Goal: Transaction & Acquisition: Purchase product/service

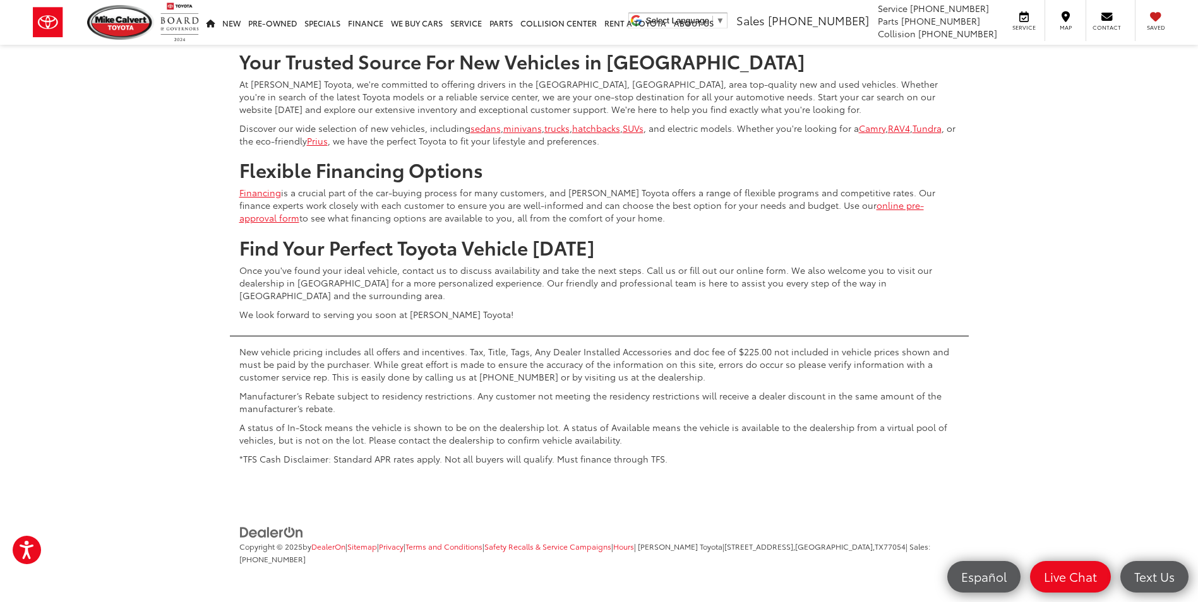
scroll to position [5903, 0]
click at [750, 546] on span "[STREET_ADDRESS]," at bounding box center [759, 546] width 71 height 11
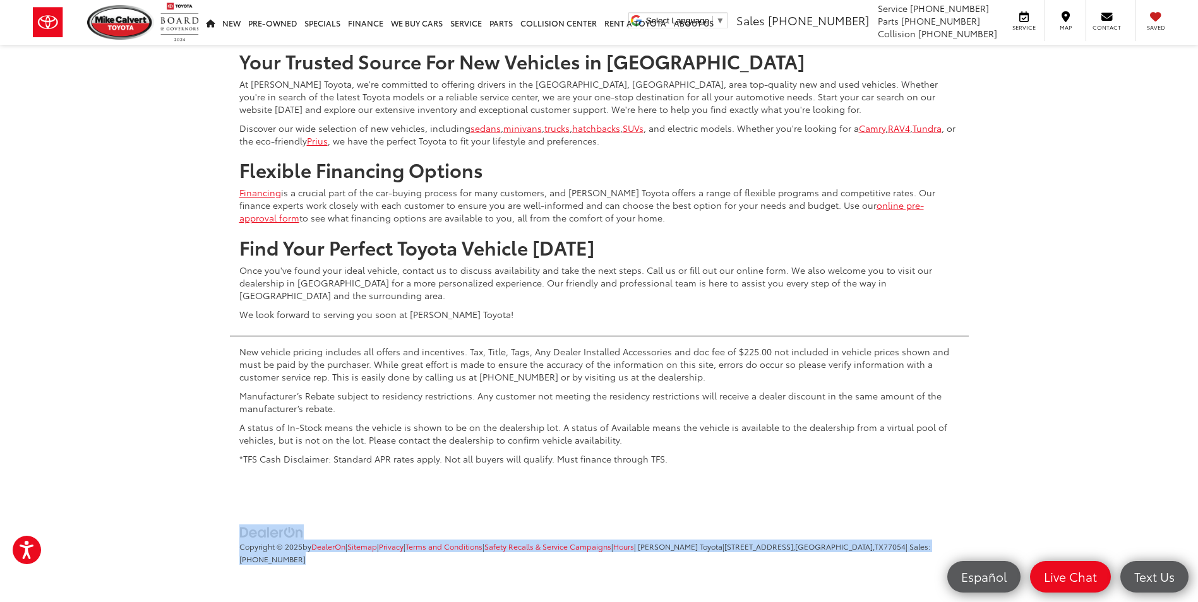
drag, startPoint x: 750, startPoint y: 546, endPoint x: 791, endPoint y: 546, distance: 41.1
click at [791, 546] on span "[STREET_ADDRESS]," at bounding box center [759, 546] width 71 height 11
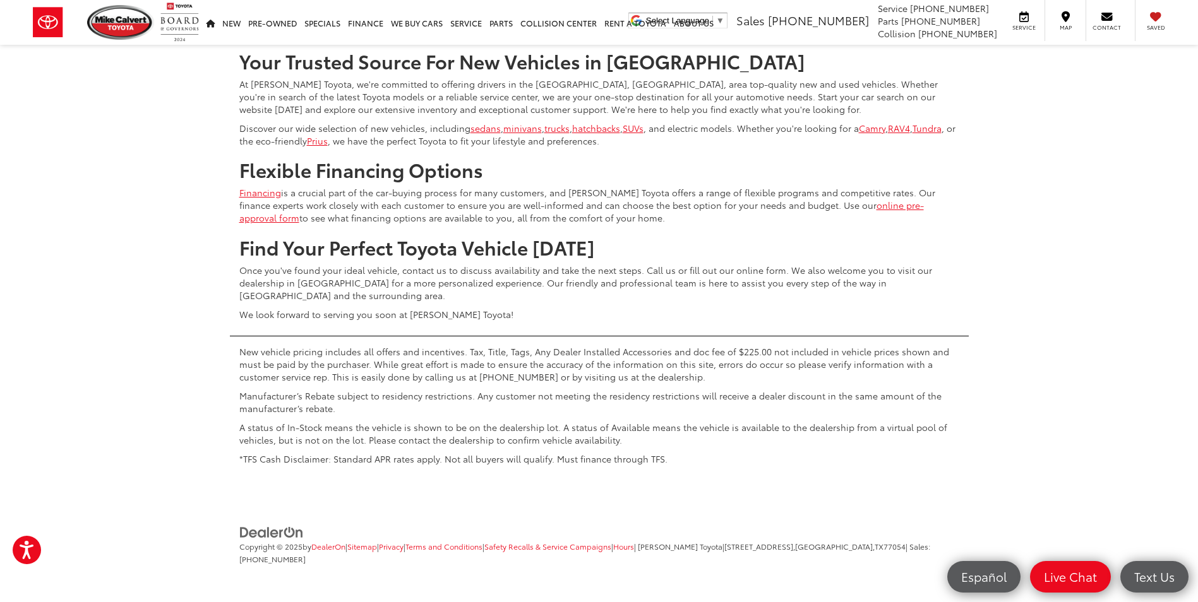
click at [789, 544] on span "[STREET_ADDRESS]," at bounding box center [759, 546] width 71 height 11
click at [875, 548] on span "TX" at bounding box center [879, 546] width 9 height 11
click at [887, 548] on span "| Sales: 713-597-5313" at bounding box center [584, 552] width 691 height 23
drag, startPoint x: 753, startPoint y: 544, endPoint x: 798, endPoint y: 551, distance: 45.4
click at [756, 546] on span "[STREET_ADDRESS]," at bounding box center [759, 546] width 71 height 11
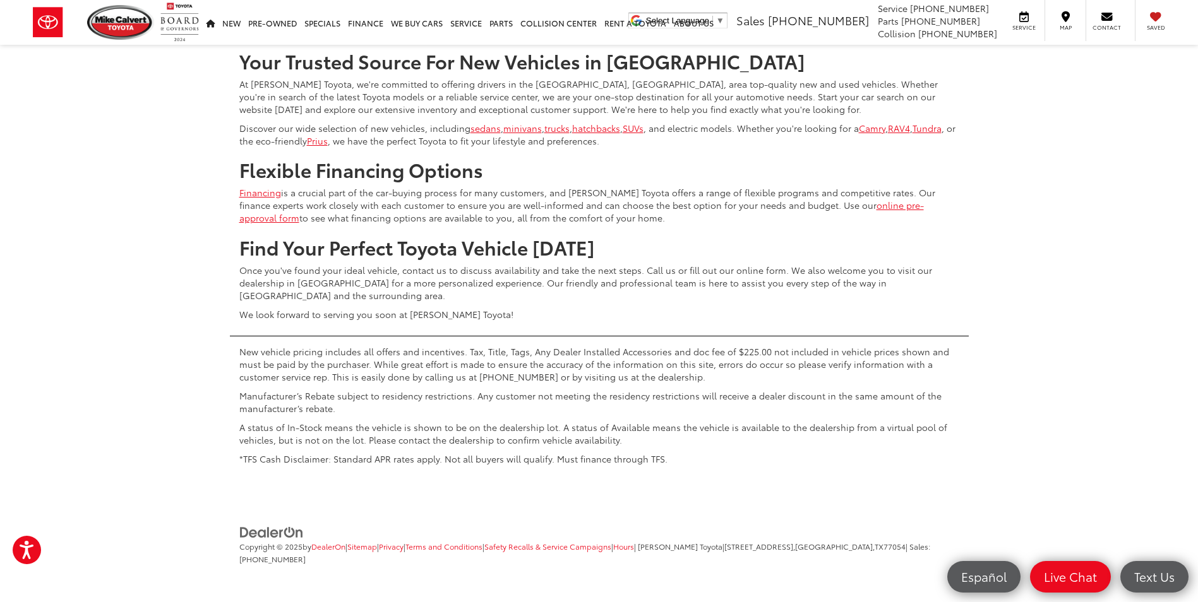
click at [795, 551] on span "[STREET_ADDRESS]," at bounding box center [759, 546] width 71 height 11
click at [779, 548] on span "[STREET_ADDRESS]," at bounding box center [759, 546] width 71 height 11
click at [757, 543] on span "[STREET_ADDRESS]," at bounding box center [759, 546] width 71 height 11
click at [758, 543] on span "[STREET_ADDRESS]," at bounding box center [759, 546] width 71 height 11
drag, startPoint x: 758, startPoint y: 543, endPoint x: 780, endPoint y: 549, distance: 22.2
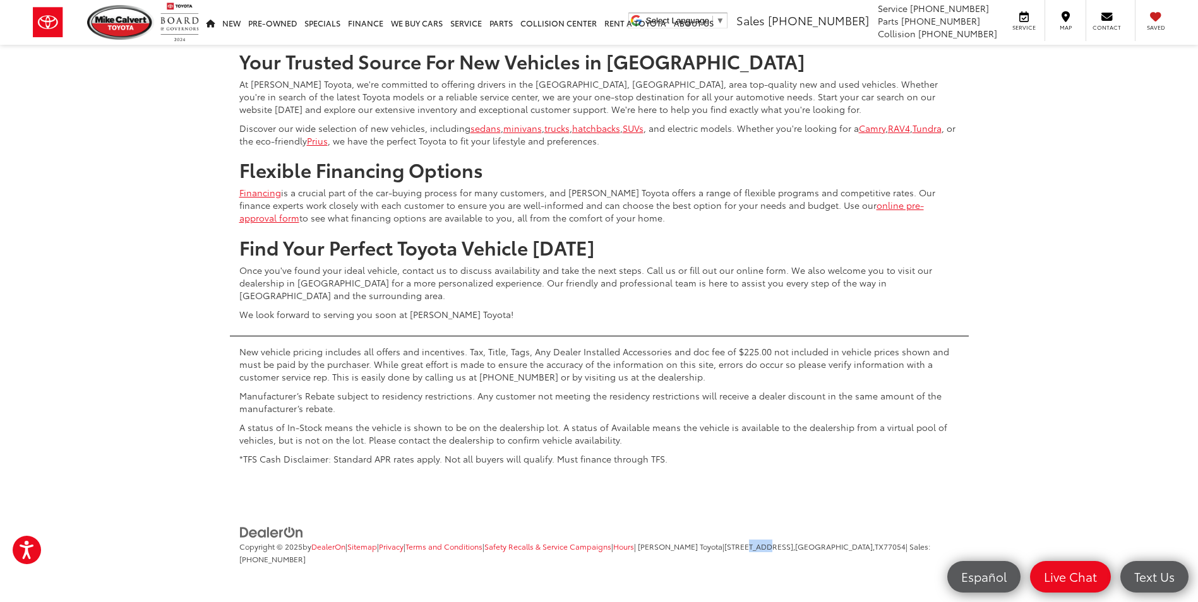
click at [780, 549] on span "[STREET_ADDRESS]," at bounding box center [759, 546] width 71 height 11
click at [786, 543] on span "[STREET_ADDRESS]," at bounding box center [759, 546] width 71 height 11
click at [783, 543] on span "[STREET_ADDRESS]," at bounding box center [759, 546] width 71 height 11
click at [788, 543] on span "[STREET_ADDRESS]," at bounding box center [759, 546] width 71 height 11
click at [794, 549] on span "[STREET_ADDRESS]," at bounding box center [759, 546] width 71 height 11
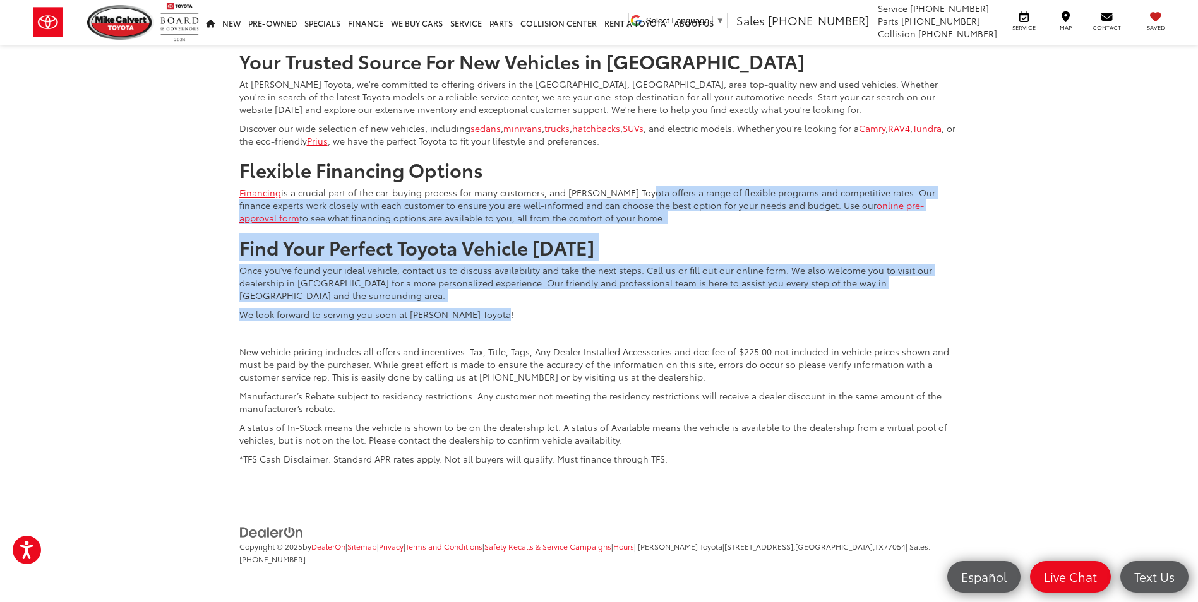
drag, startPoint x: 731, startPoint y: 308, endPoint x: 741, endPoint y: 342, distance: 35.4
click at [633, 195] on div "Your Trusted Source For New Vehicles in Houston At Mike Calvert Toyota, we're c…" at bounding box center [599, 183] width 739 height 290
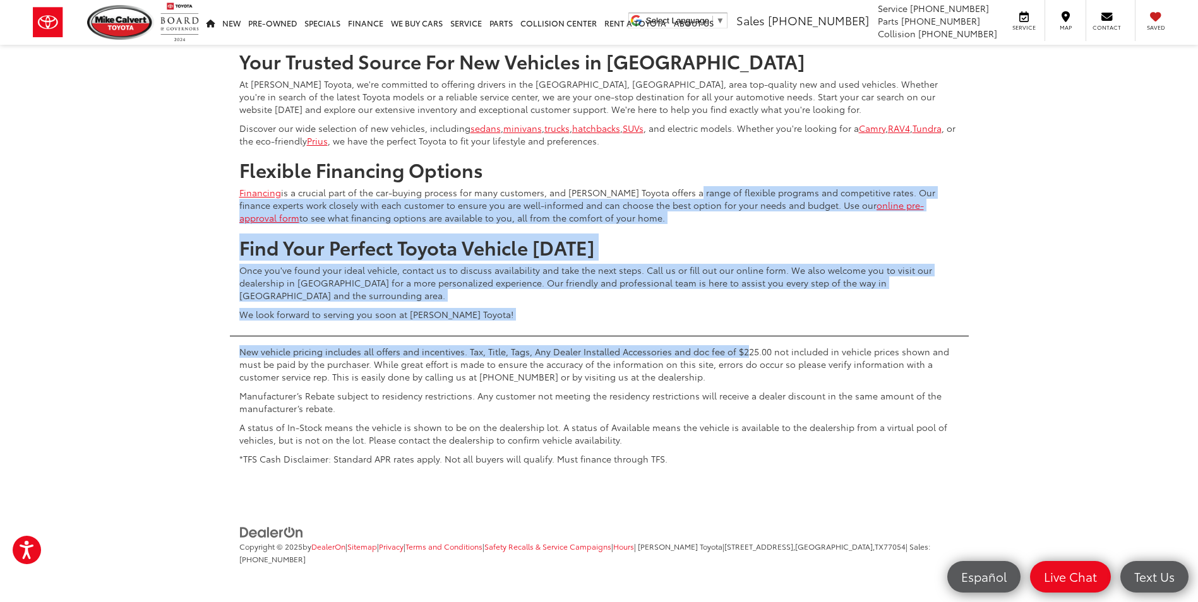
drag, startPoint x: 741, startPoint y: 342, endPoint x: 676, endPoint y: 196, distance: 159.5
click at [676, 196] on div "Your Trusted Source For New Vehicles in Houston At Mike Calvert Toyota, we're c…" at bounding box center [599, 255] width 1198 height 435
click at [676, 196] on p "Financing is a crucial part of the car-buying process for many customers, and M…" at bounding box center [599, 205] width 720 height 38
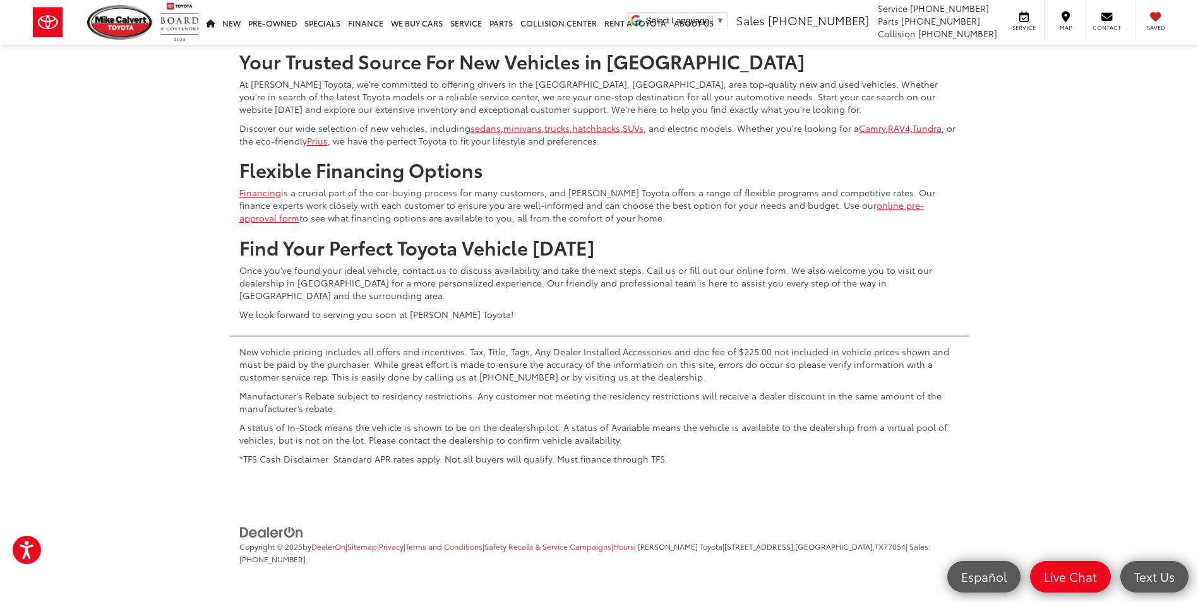
click at [902, 557] on li "Copyright © 2025 by DealerOn | Sitemap | Privacy | Terms and Conditions | Safet…" at bounding box center [597, 552] width 723 height 25
click at [901, 557] on li "Copyright © 2025 by DealerOn | Sitemap | Privacy | Terms and Conditions | Safet…" at bounding box center [597, 552] width 723 height 25
click at [766, 564] on li "Copyright © 2025 by DealerOn | Sitemap | Privacy | Terms and Conditions | Safet…" at bounding box center [597, 552] width 723 height 25
drag, startPoint x: 766, startPoint y: 564, endPoint x: 758, endPoint y: 542, distance: 23.0
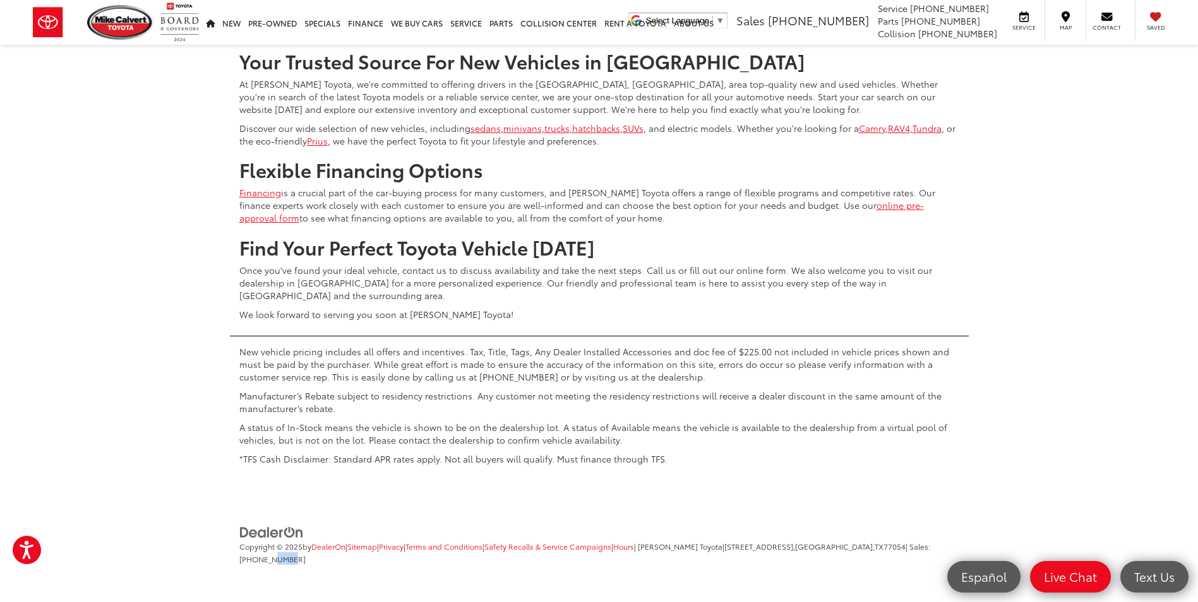
click at [758, 542] on span "[STREET_ADDRESS]," at bounding box center [759, 546] width 71 height 11
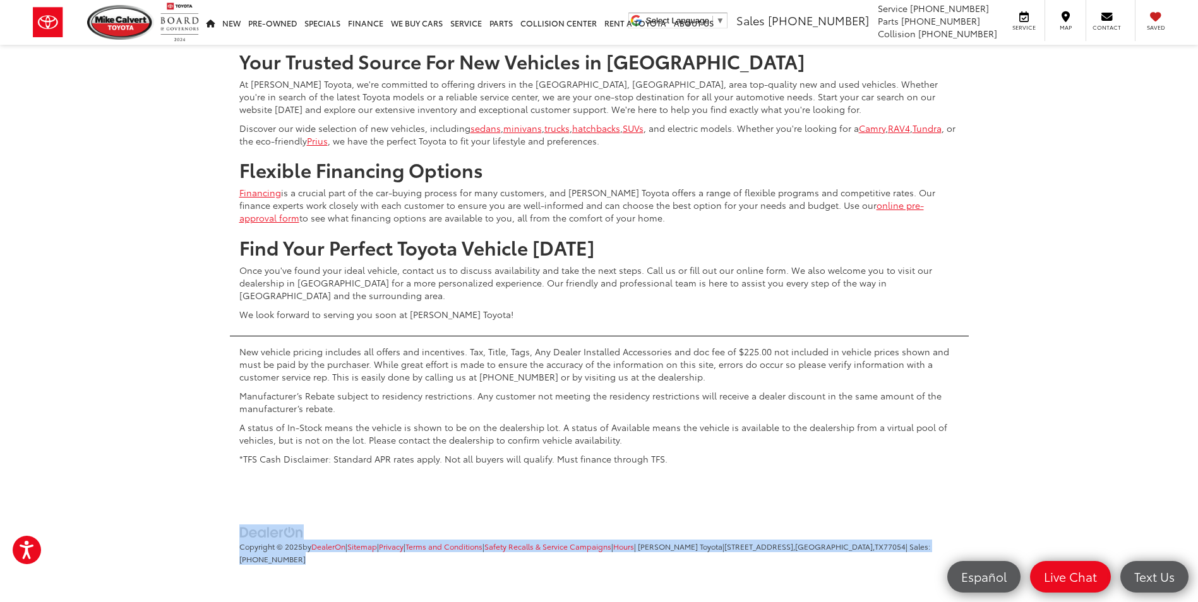
copy div "Copyright © 2025 by DealerOn | Sitemap | Privacy | Terms and Conditions | Safet…"
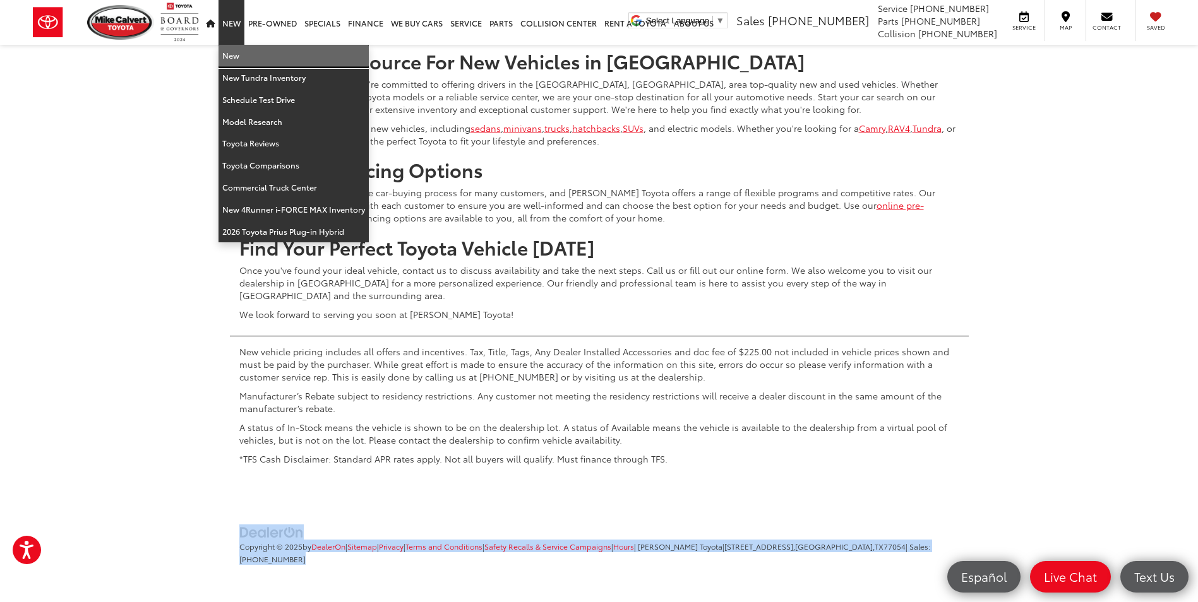
click at [233, 55] on link "New" at bounding box center [294, 56] width 150 height 22
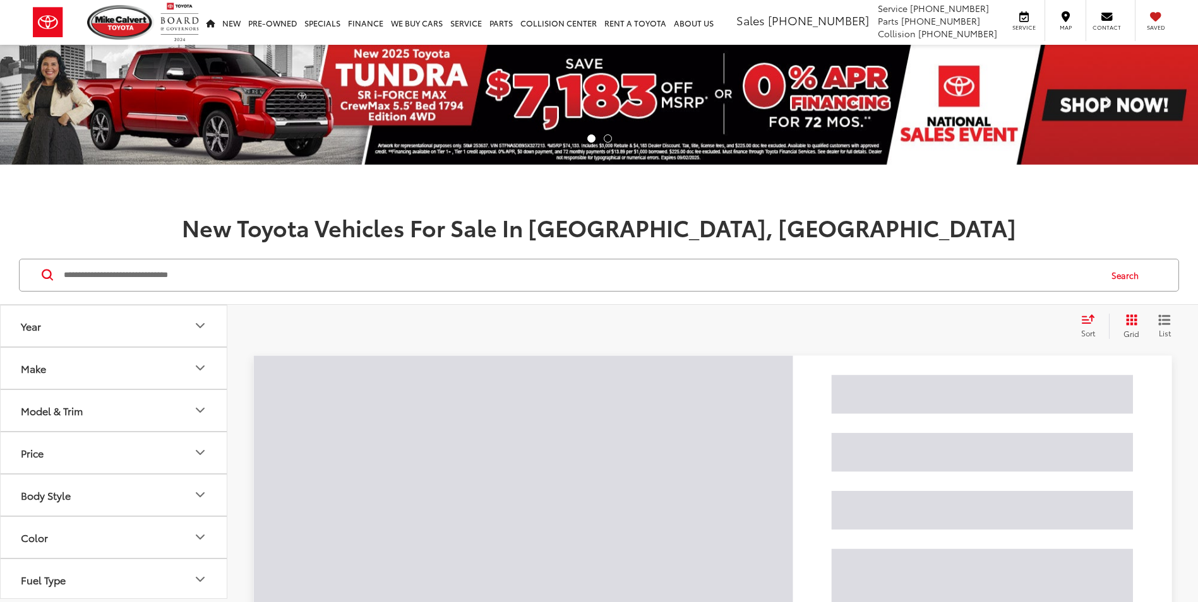
click at [508, 273] on input "Search by Make, Model, or Keyword" at bounding box center [581, 275] width 1037 height 30
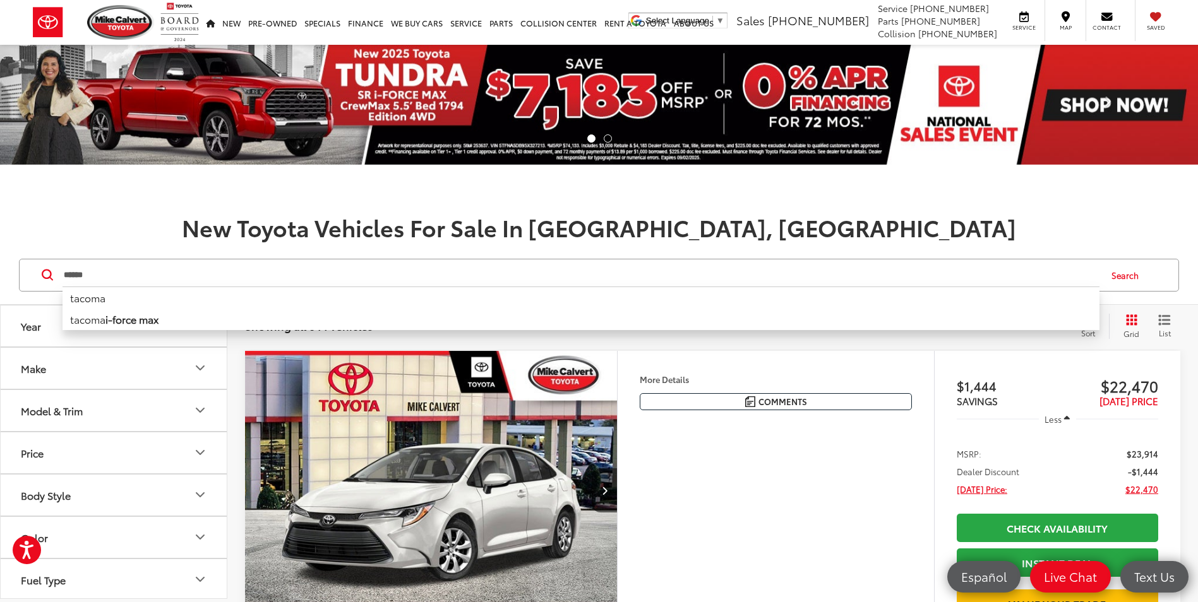
type input "******"
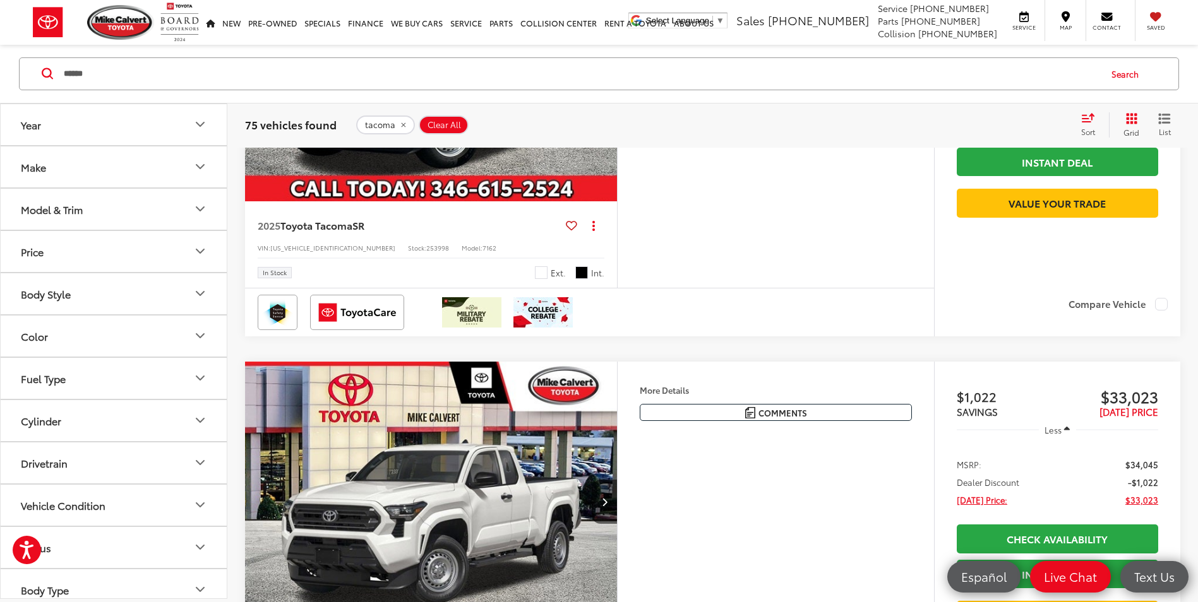
scroll to position [632, 0]
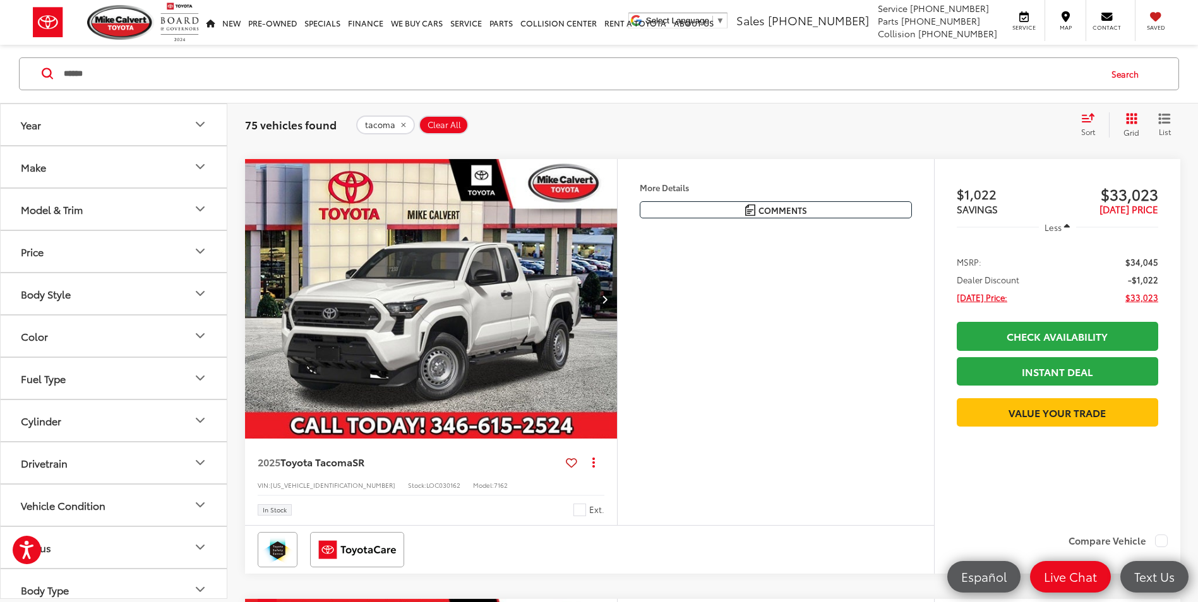
click at [489, 347] on img "2025 Toyota Tacoma SR 0" at bounding box center [431, 299] width 374 height 280
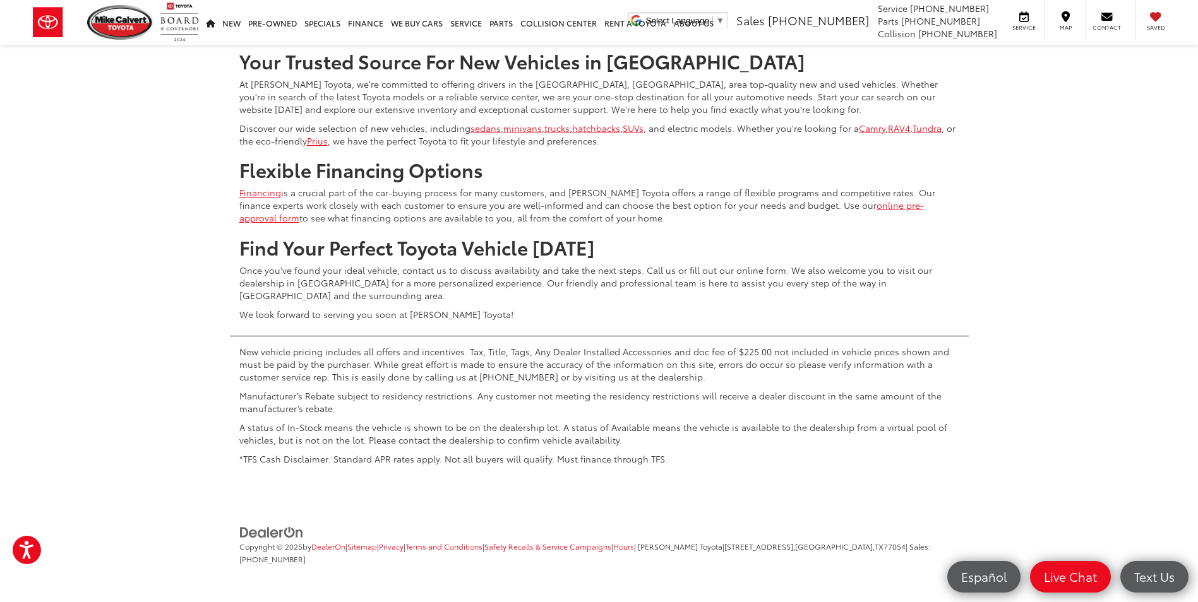
scroll to position [5208, 0]
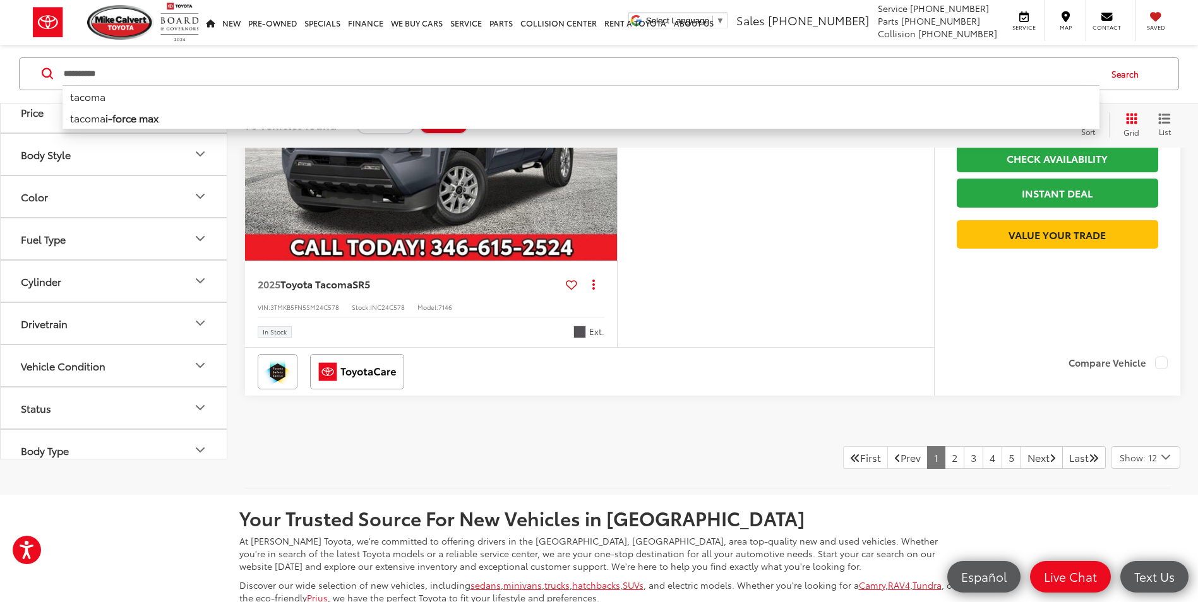
type input "**********"
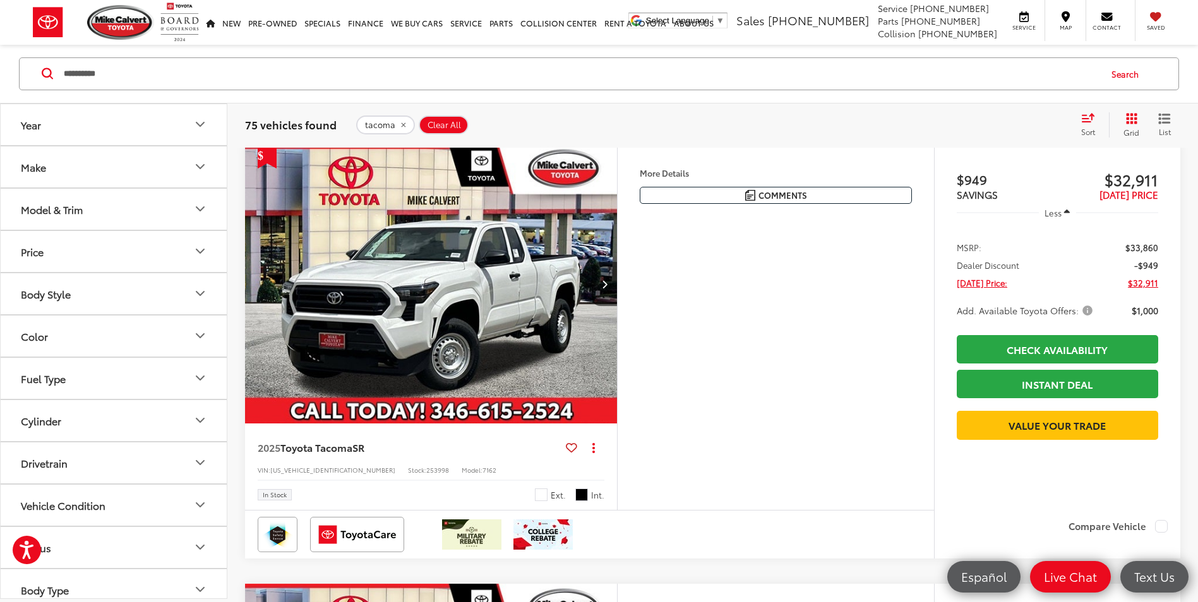
scroll to position [201, 0]
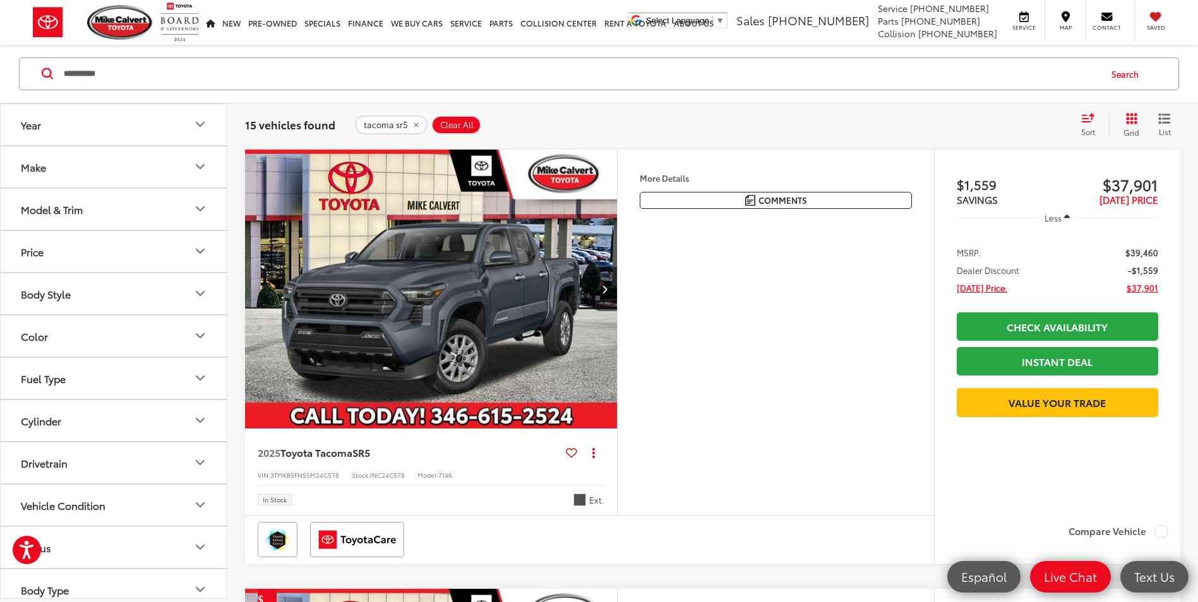
click at [418, 349] on img "2025 Toyota Tacoma SR5 0" at bounding box center [431, 290] width 374 height 280
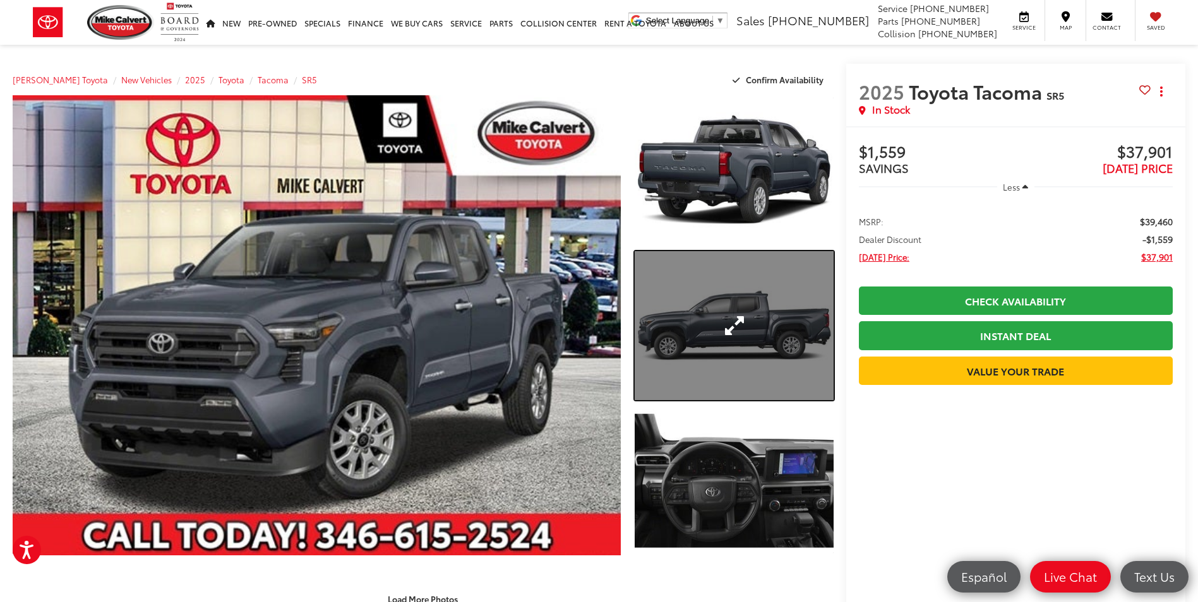
click at [722, 311] on link "Expand Photo 2" at bounding box center [734, 325] width 198 height 149
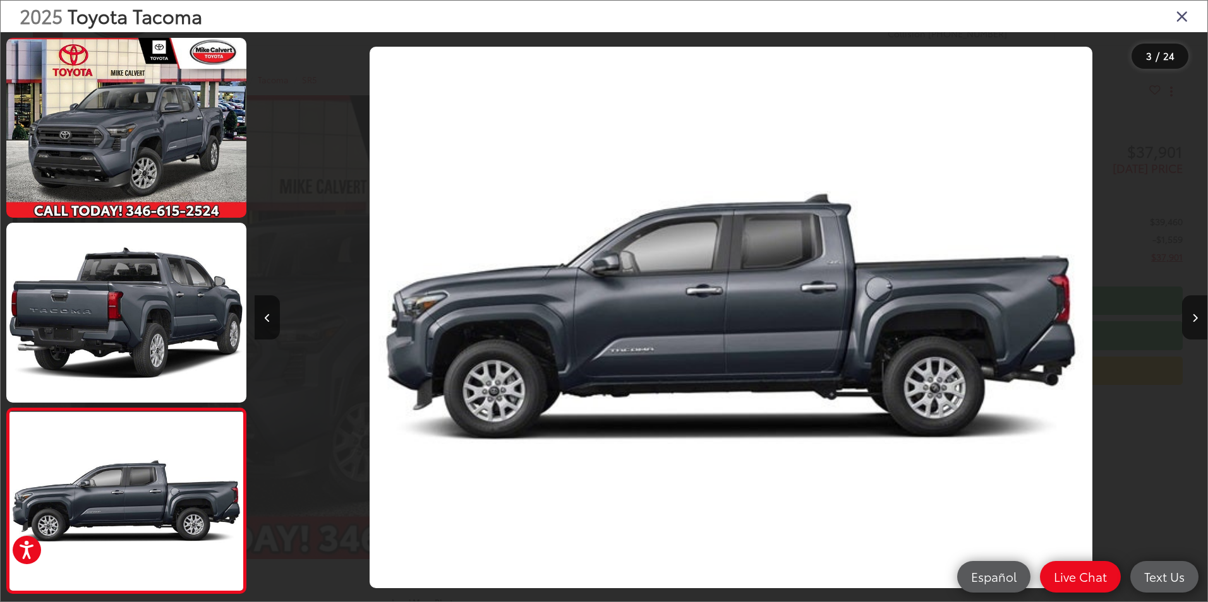
click at [521, 387] on img "2025 Toyota Tacoma SR5 2" at bounding box center [730, 318] width 723 height 542
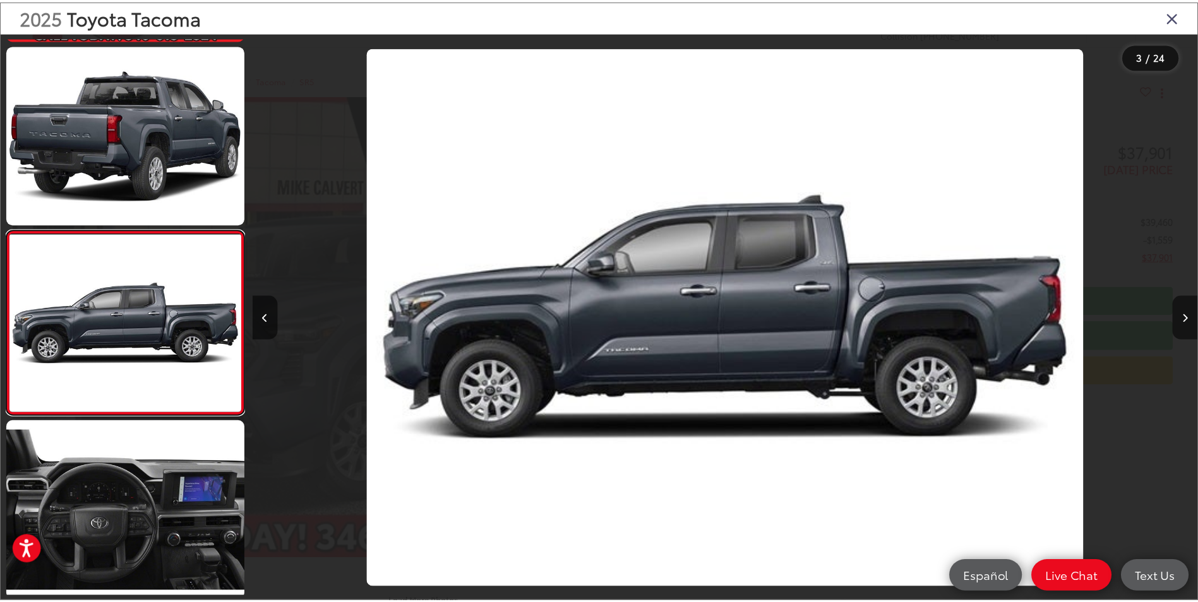
scroll to position [220, 0]
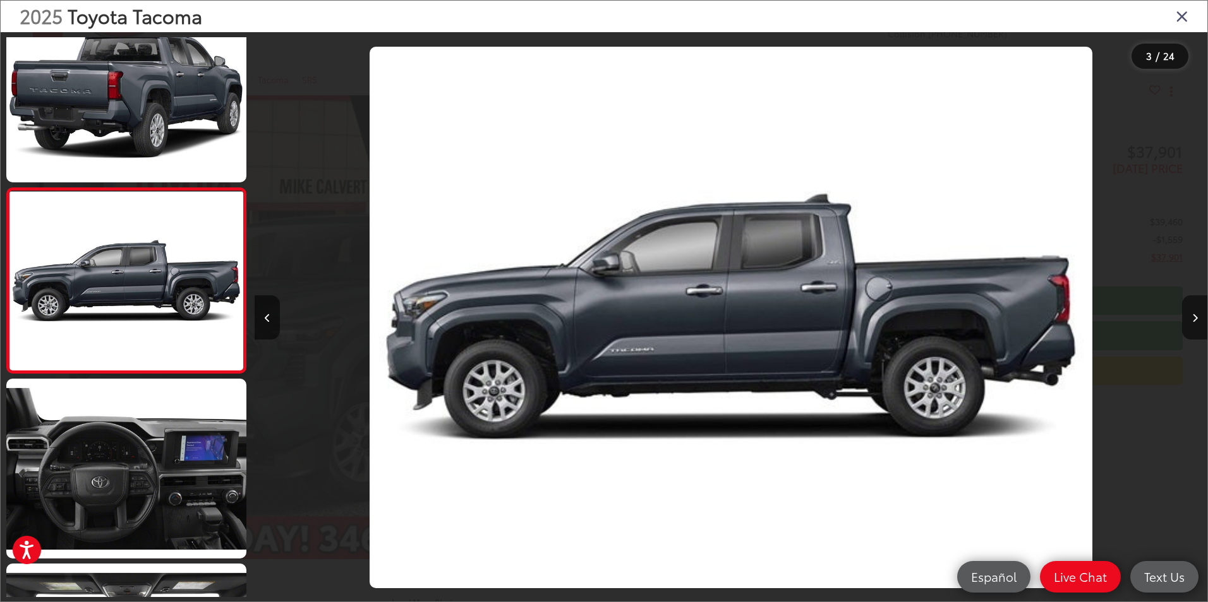
click at [1182, 13] on icon "Close gallery" at bounding box center [1181, 16] width 13 height 16
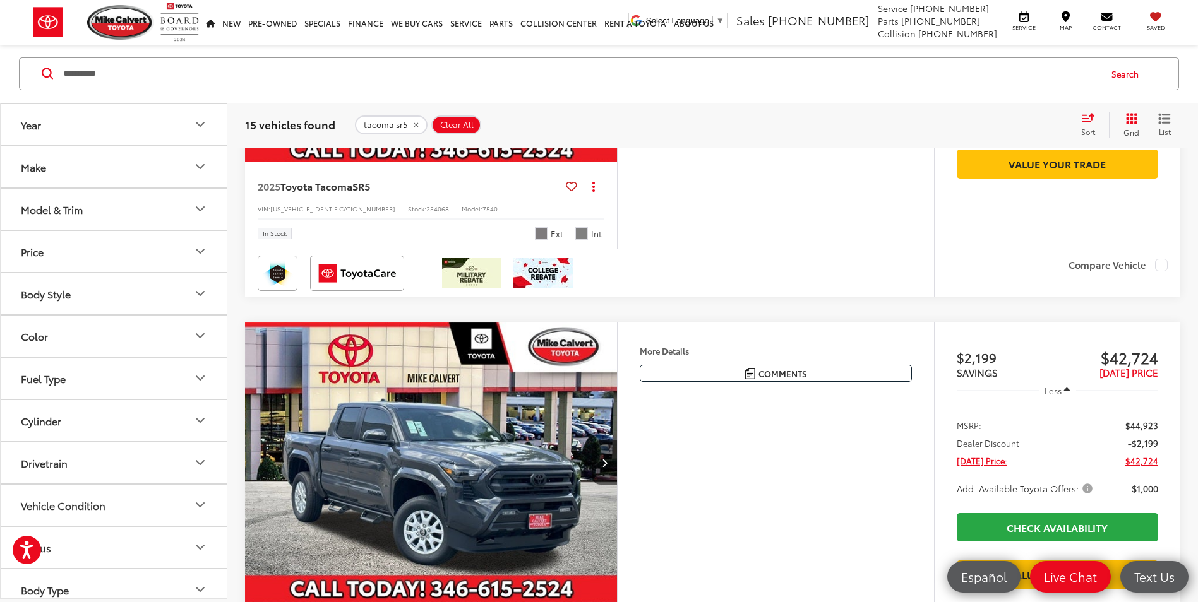
scroll to position [2664, 0]
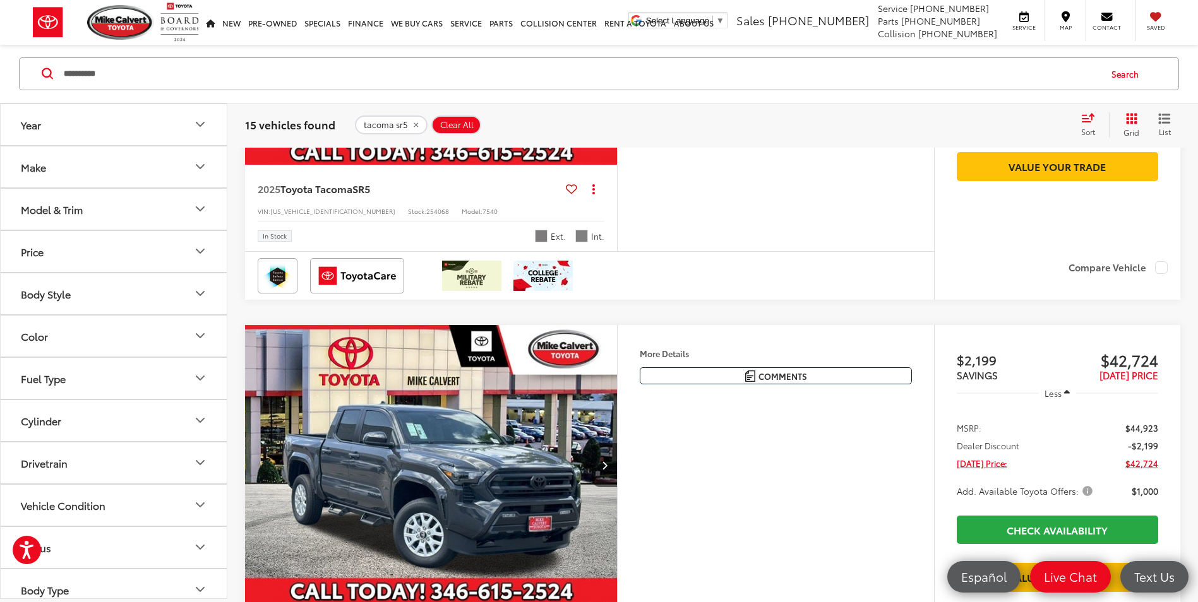
click at [420, 166] on img "2025 Toyota Tacoma SR5 0" at bounding box center [431, 26] width 374 height 280
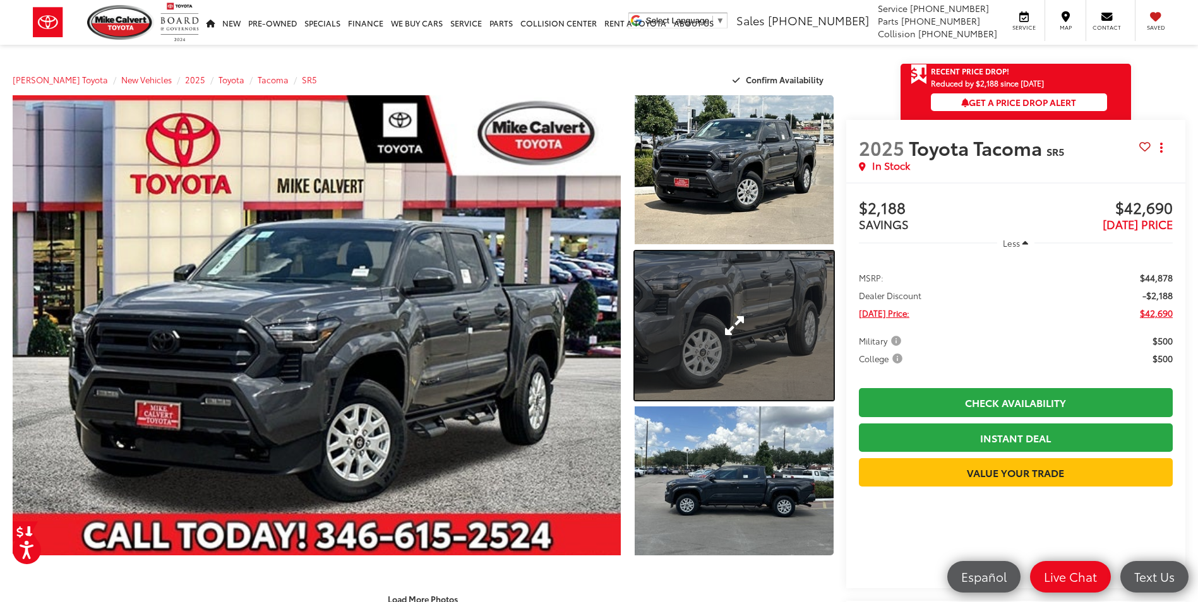
click at [717, 333] on link "Expand Photo 2" at bounding box center [734, 325] width 198 height 149
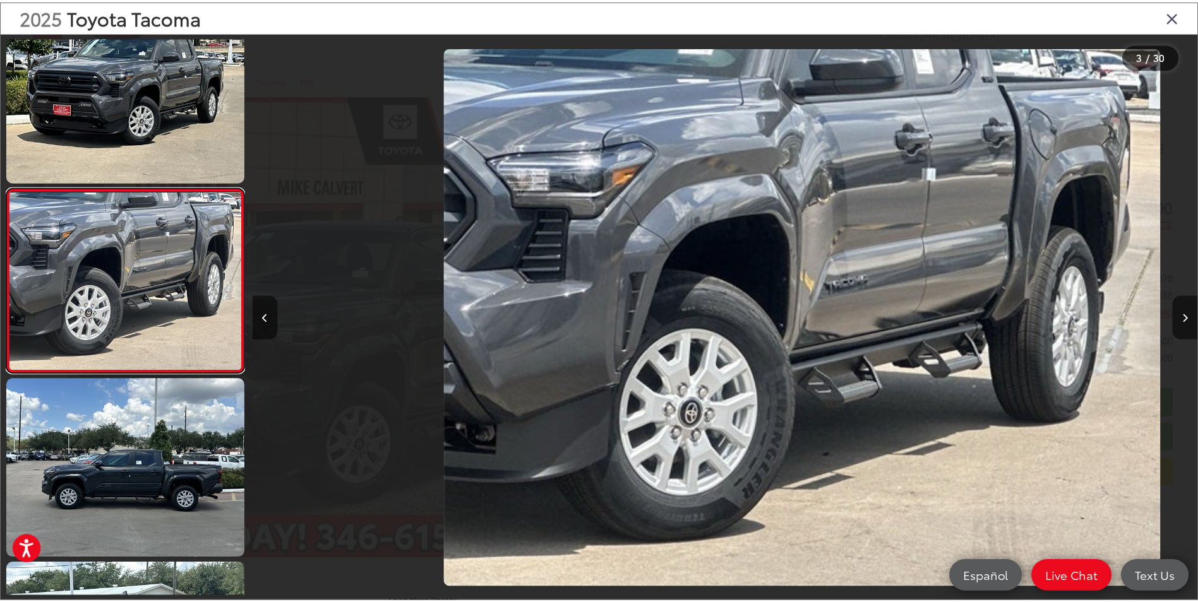
scroll to position [0, 1905]
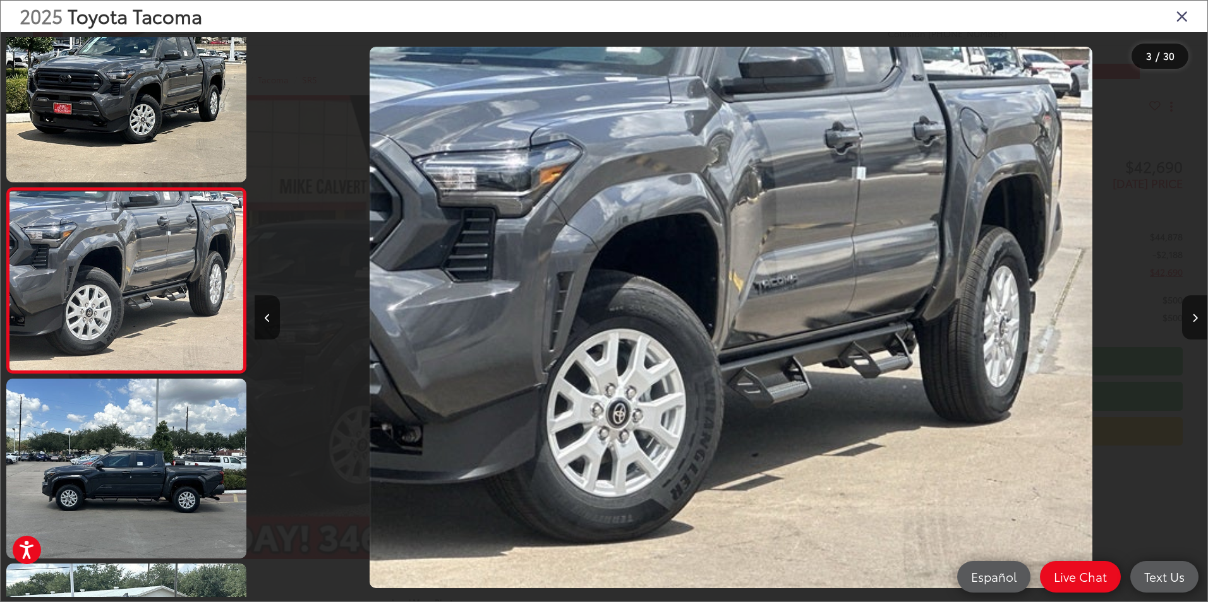
click at [1185, 16] on icon "Close gallery" at bounding box center [1181, 16] width 13 height 16
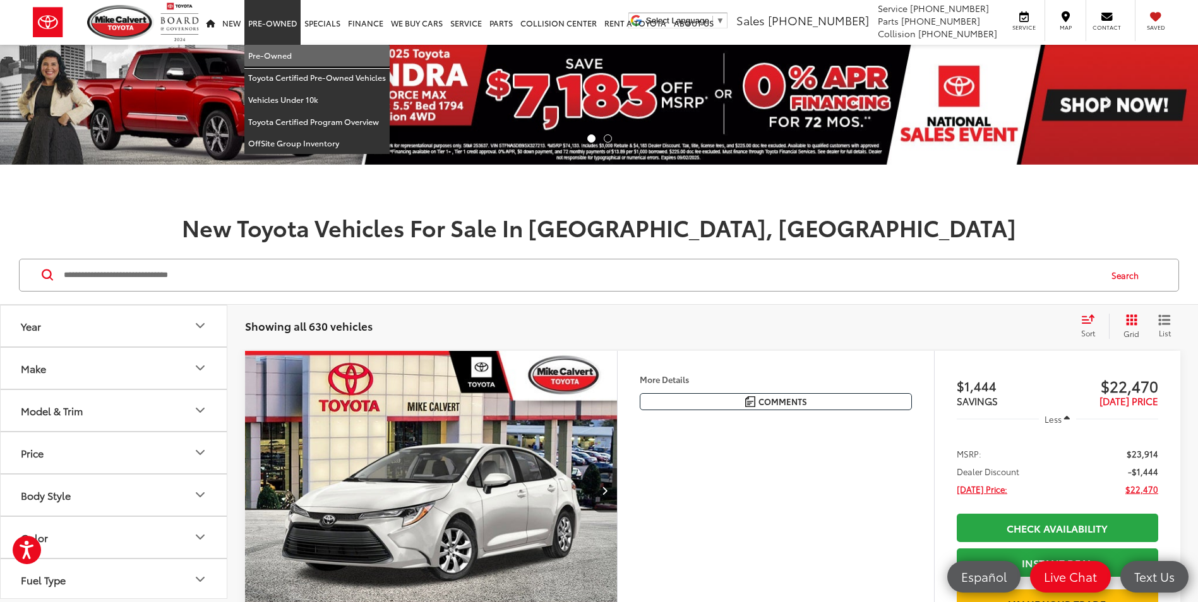
click at [277, 60] on link "Pre-Owned" at bounding box center [316, 56] width 145 height 22
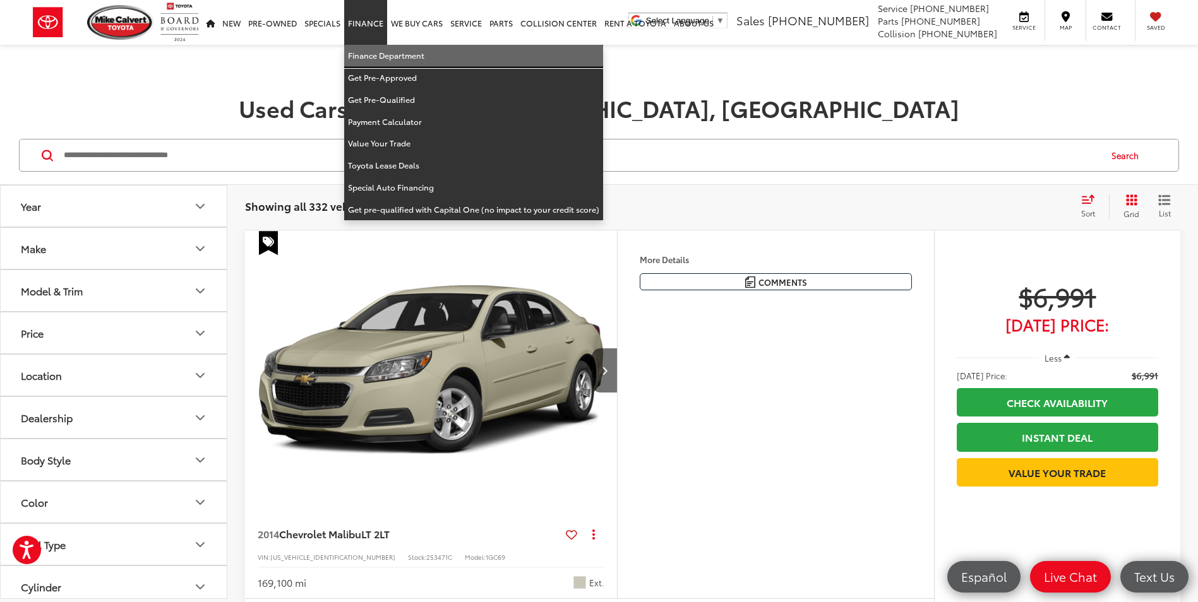
click at [373, 59] on link "Finance Department" at bounding box center [473, 56] width 259 height 22
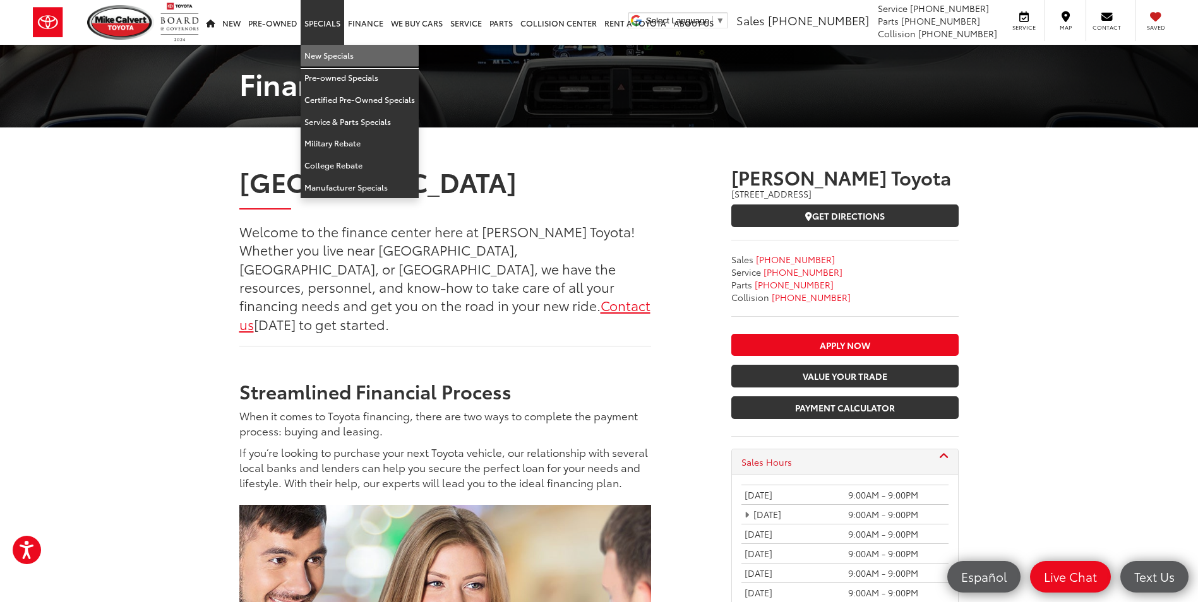
click at [344, 62] on link "New Specials" at bounding box center [360, 56] width 118 height 22
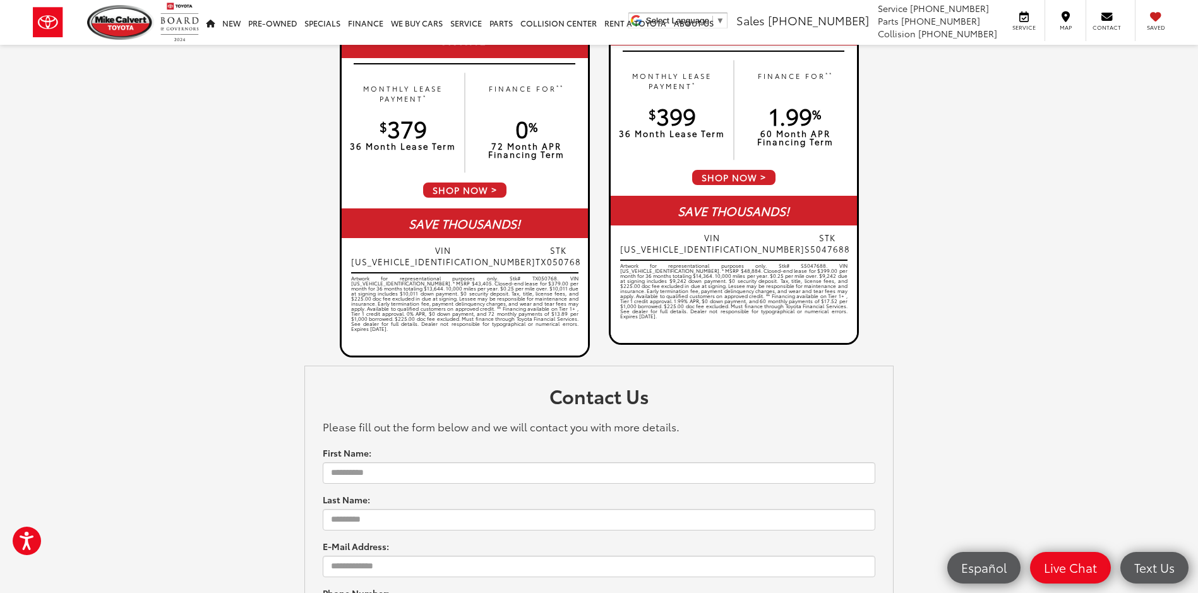
scroll to position [1516, 0]
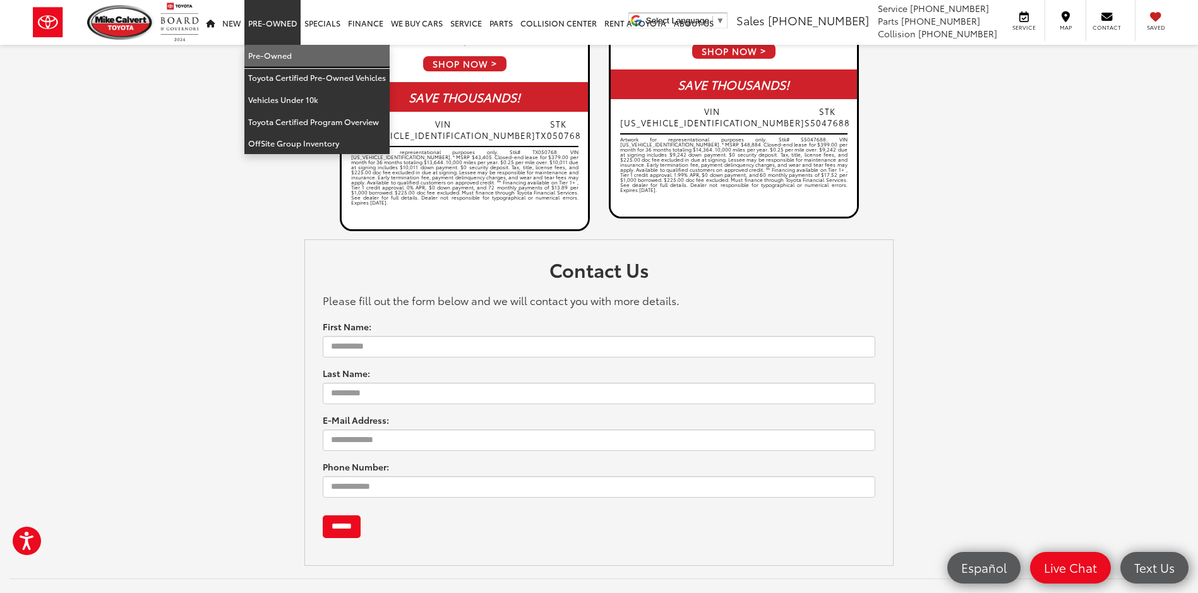
click at [284, 60] on link "Pre-Owned" at bounding box center [316, 56] width 145 height 22
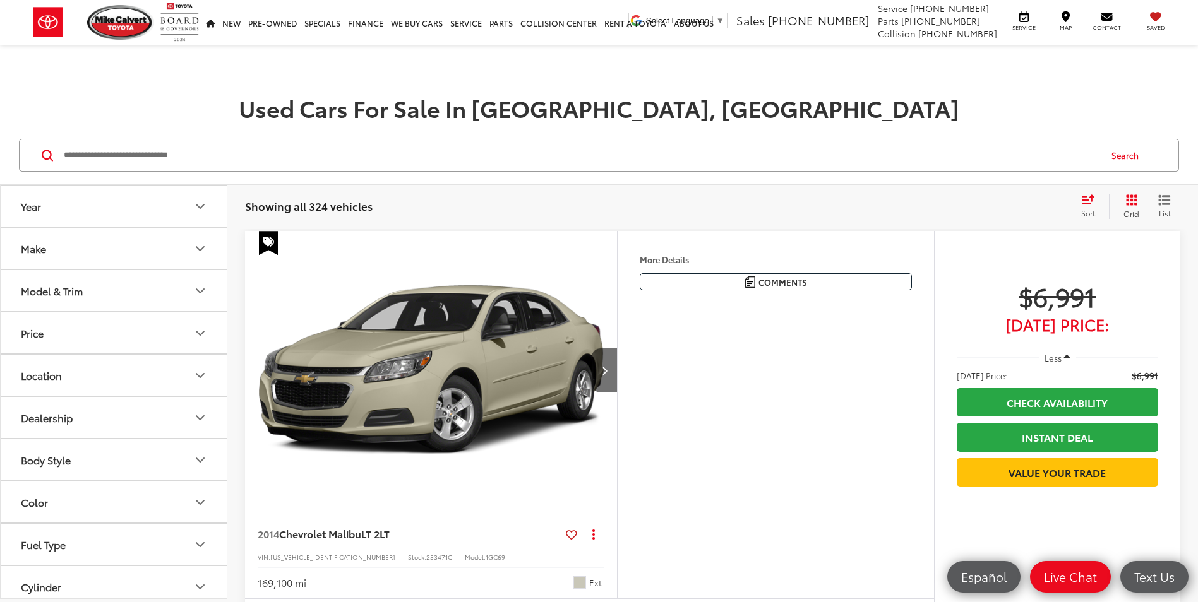
click at [115, 292] on button "Model & Trim" at bounding box center [114, 290] width 227 height 41
click at [119, 301] on button "Model & Trim" at bounding box center [114, 290] width 227 height 41
click at [128, 343] on button "Price" at bounding box center [114, 333] width 227 height 41
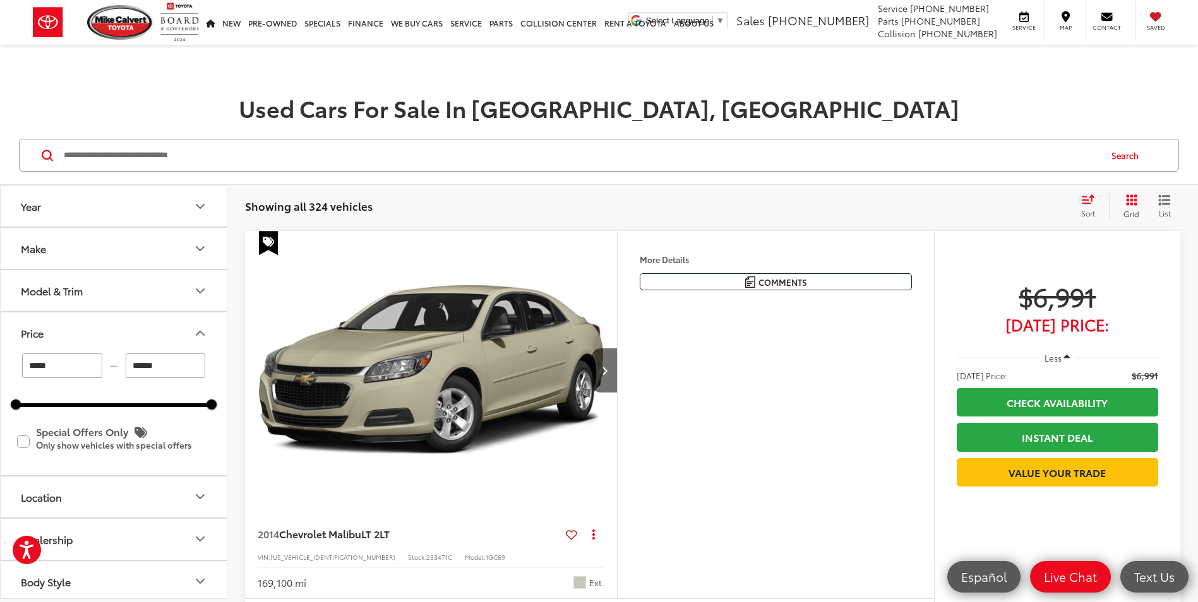
click at [173, 369] on input "******" at bounding box center [166, 366] width 80 height 25
type input "*"
click at [78, 361] on input "*****" at bounding box center [62, 366] width 80 height 25
type input "******"
click at [78, 361] on input "*****" at bounding box center [62, 366] width 80 height 25
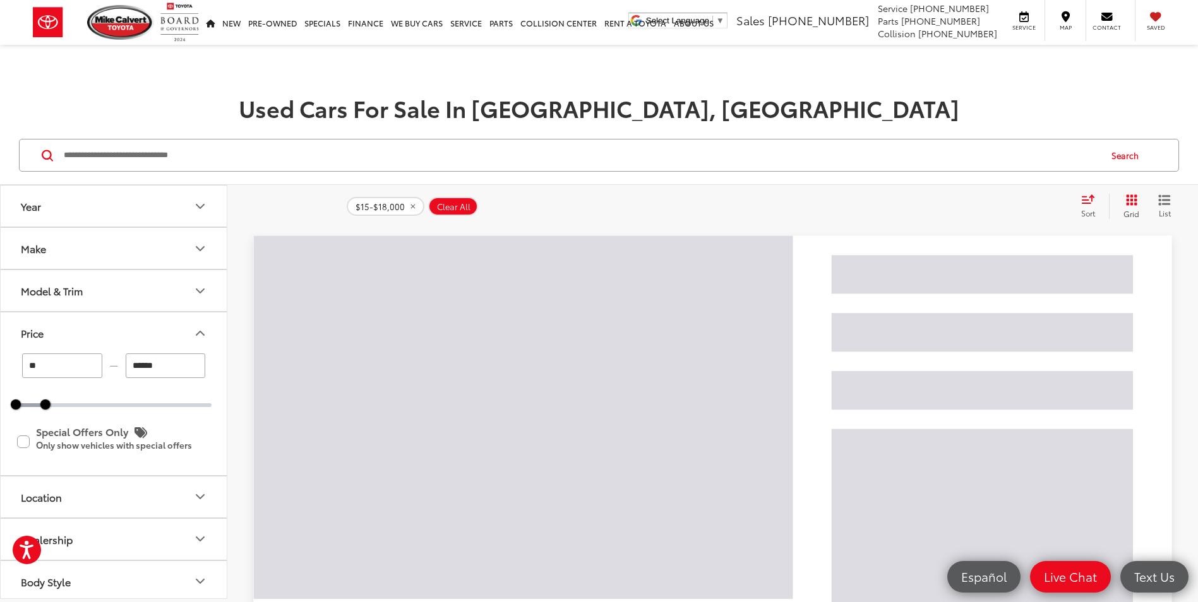
click at [81, 361] on input "**" at bounding box center [62, 366] width 80 height 25
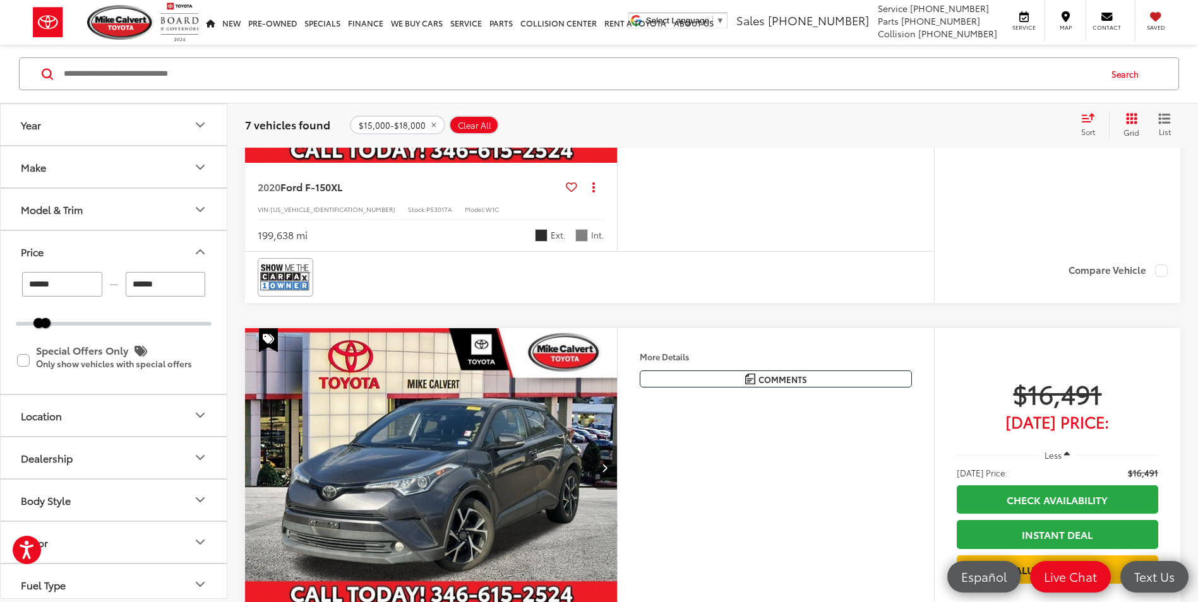
scroll to position [758, 0]
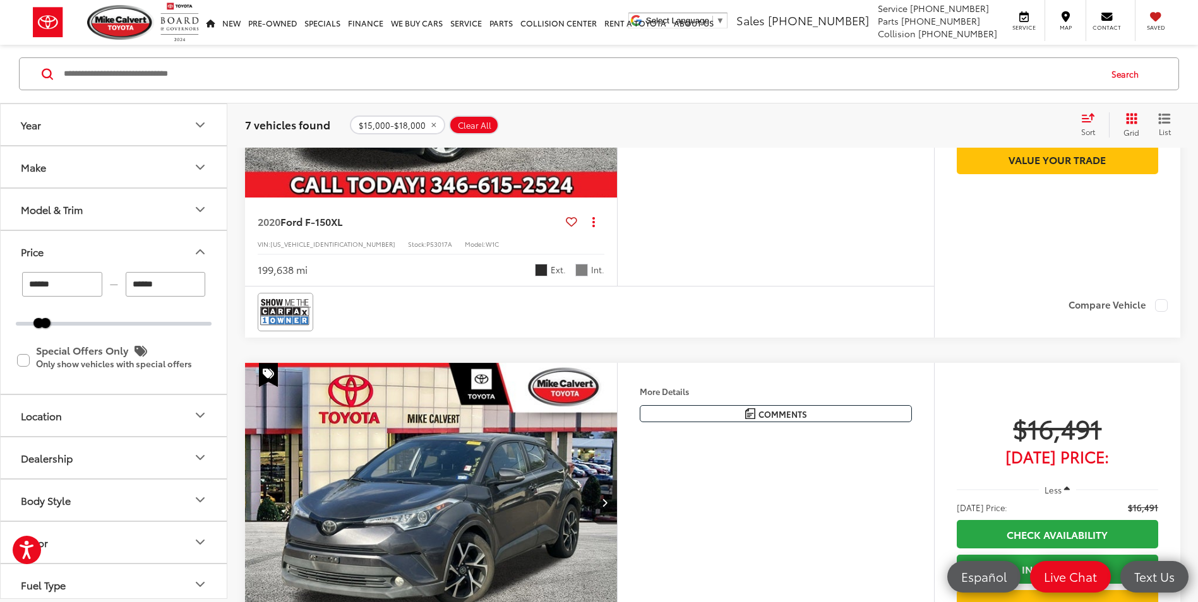
click at [63, 289] on input "******" at bounding box center [62, 284] width 80 height 25
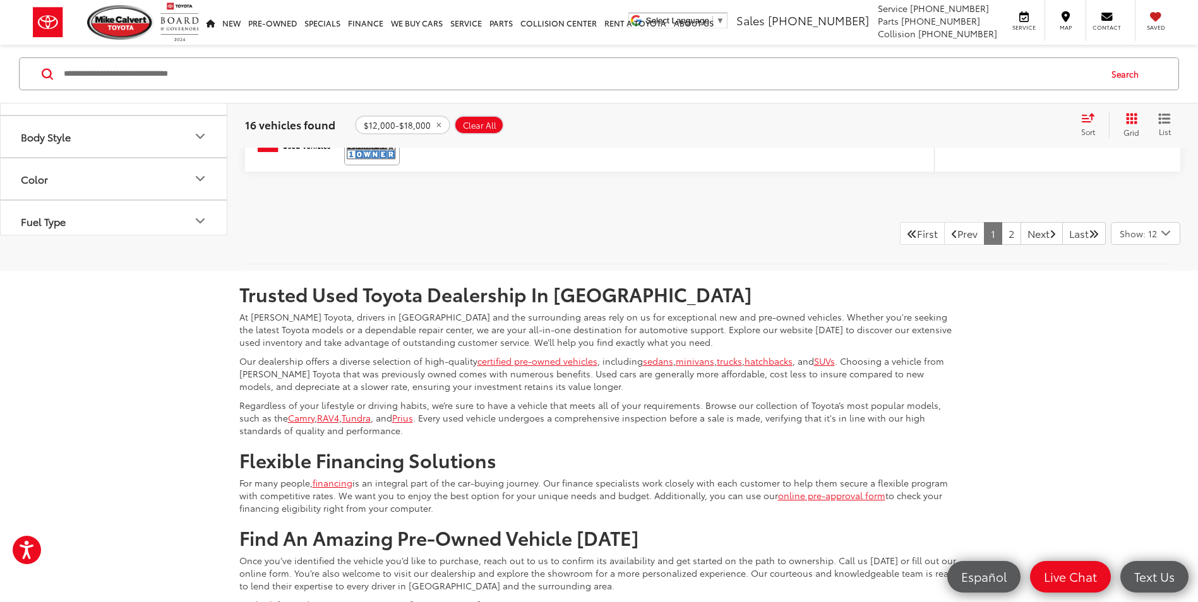
scroll to position [5260, 0]
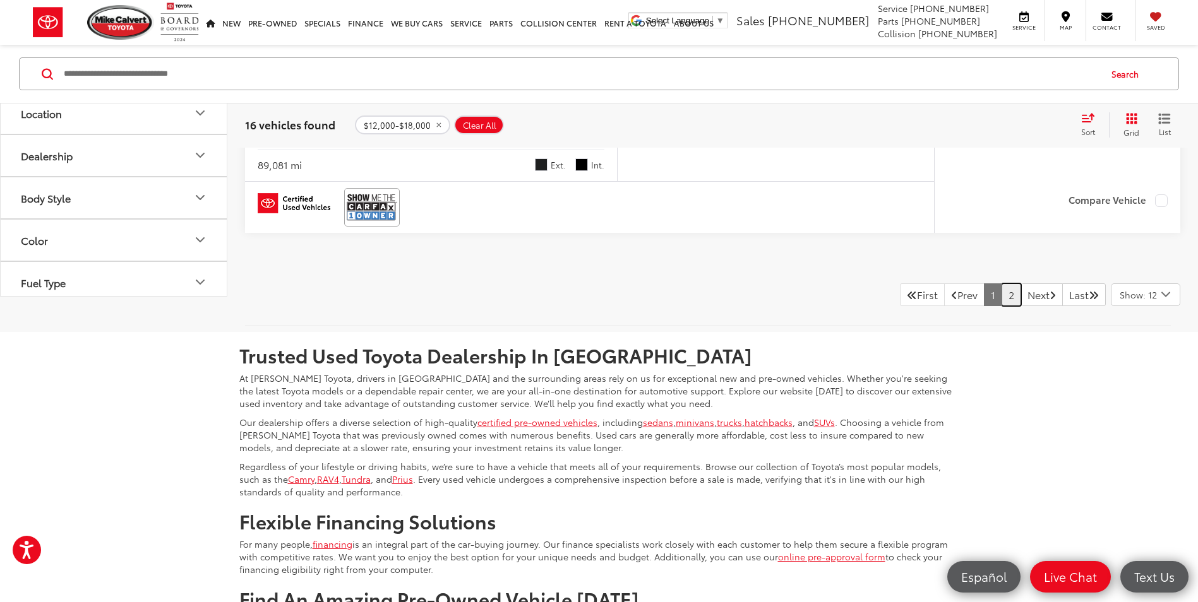
click at [1002, 306] on link "2" at bounding box center [1012, 295] width 20 height 23
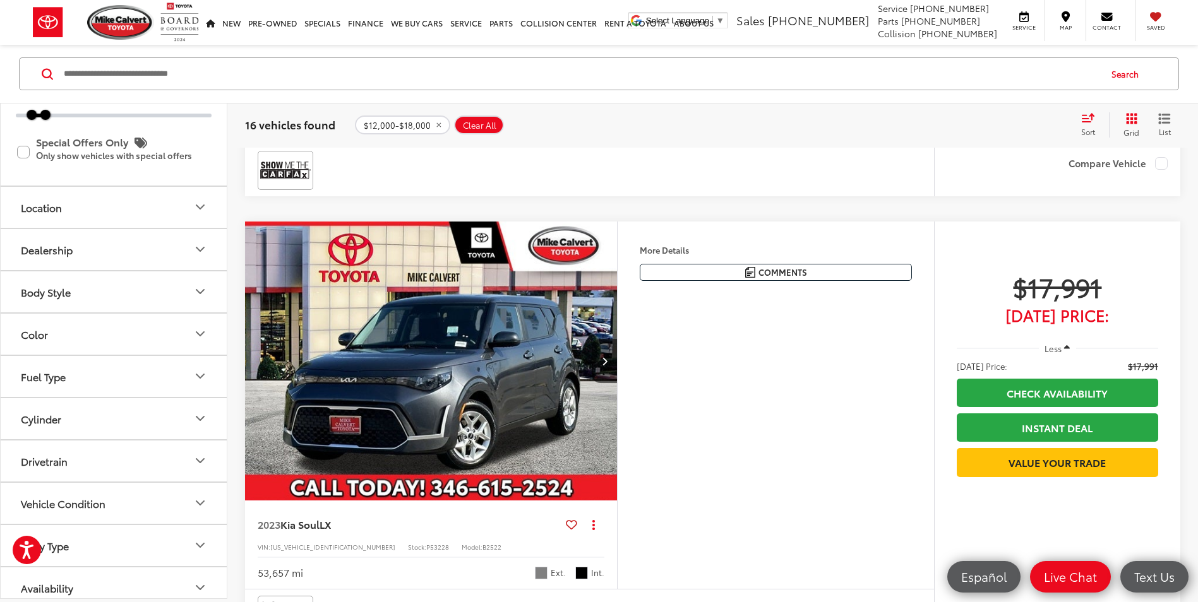
scroll to position [219, 0]
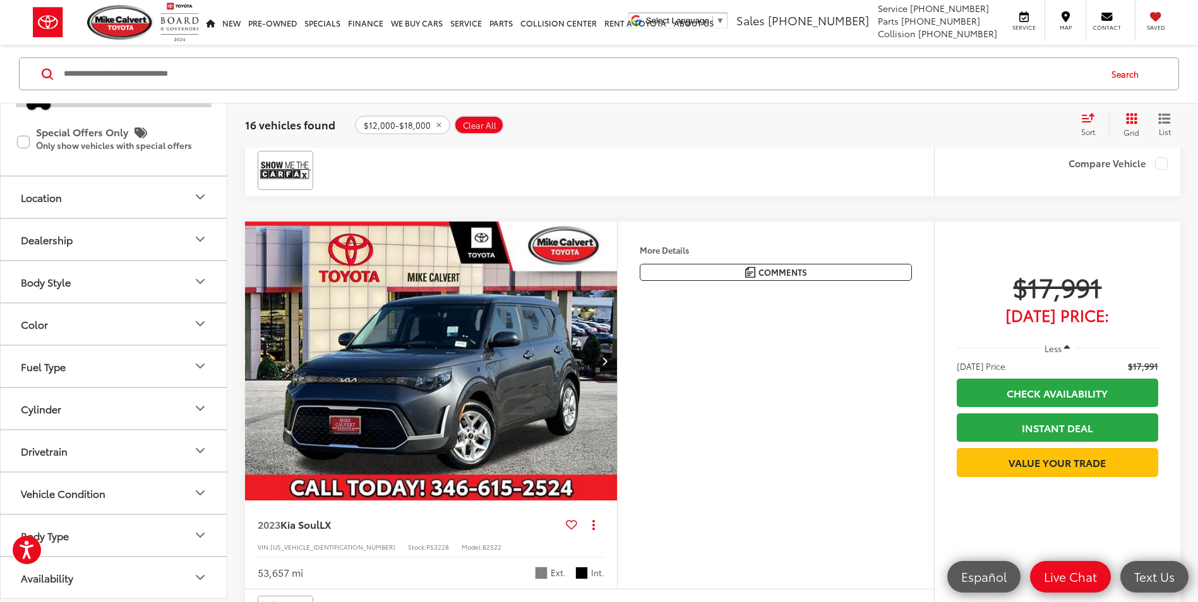
click at [144, 530] on button "Body Type" at bounding box center [114, 535] width 227 height 41
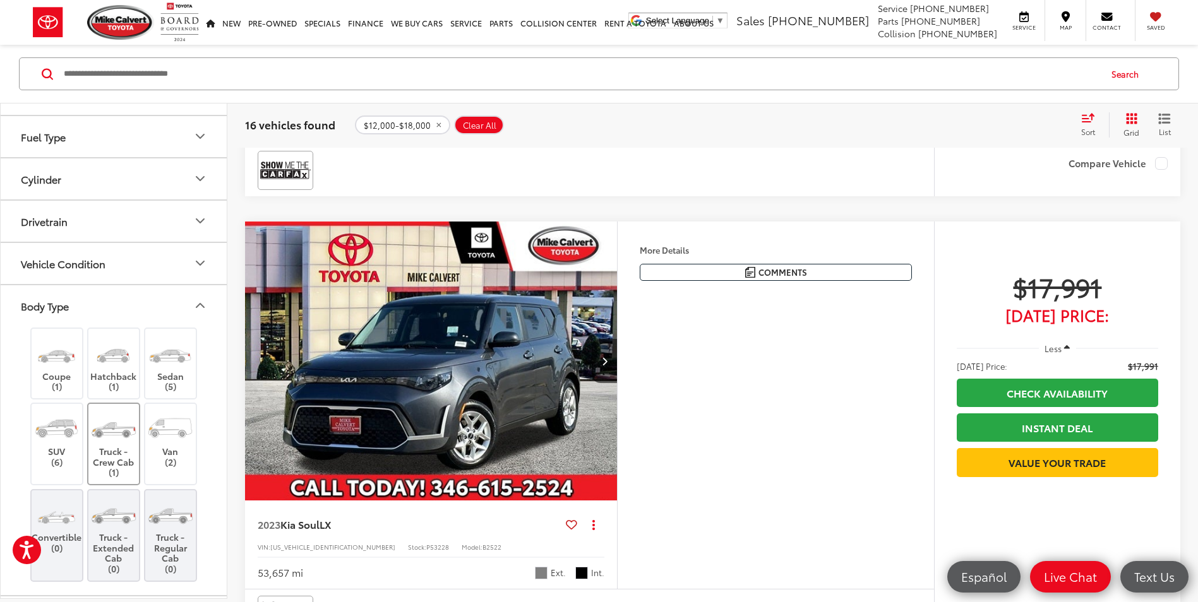
scroll to position [471, 0]
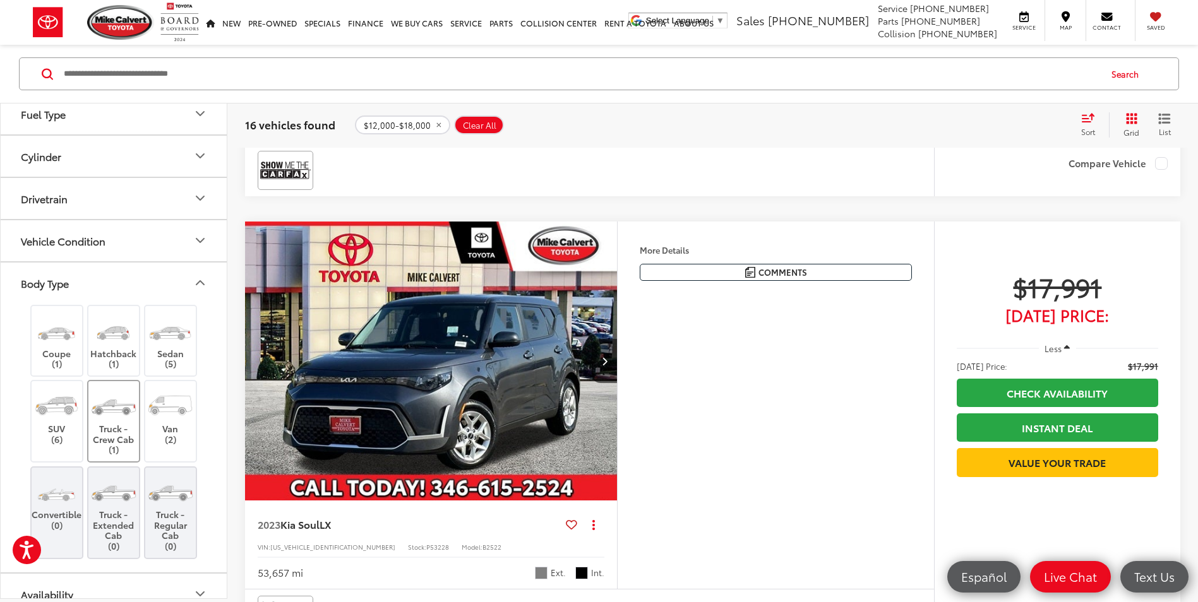
click at [108, 439] on label "Truck - Crew Cab (1)" at bounding box center [113, 422] width 51 height 68
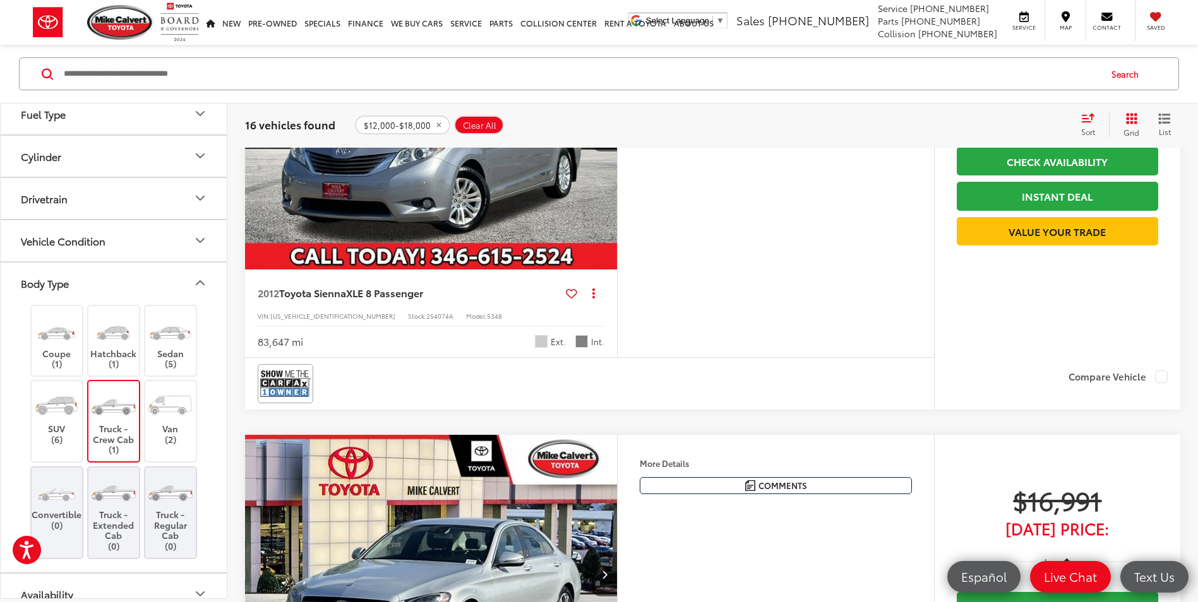
click at [123, 508] on img at bounding box center [113, 491] width 47 height 35
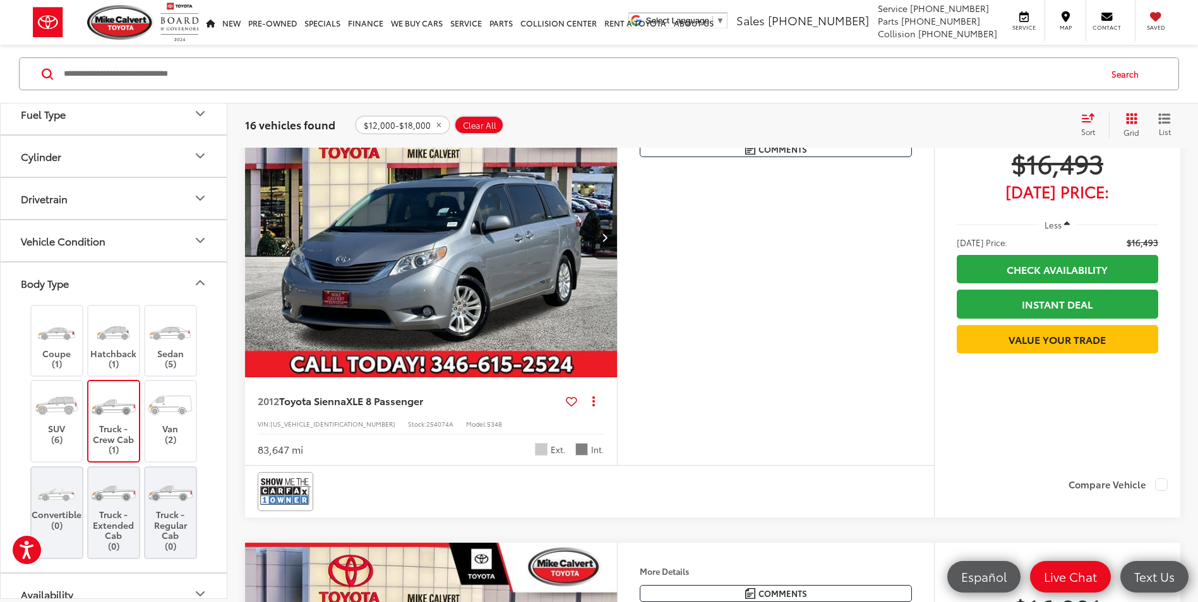
scroll to position [81, 0]
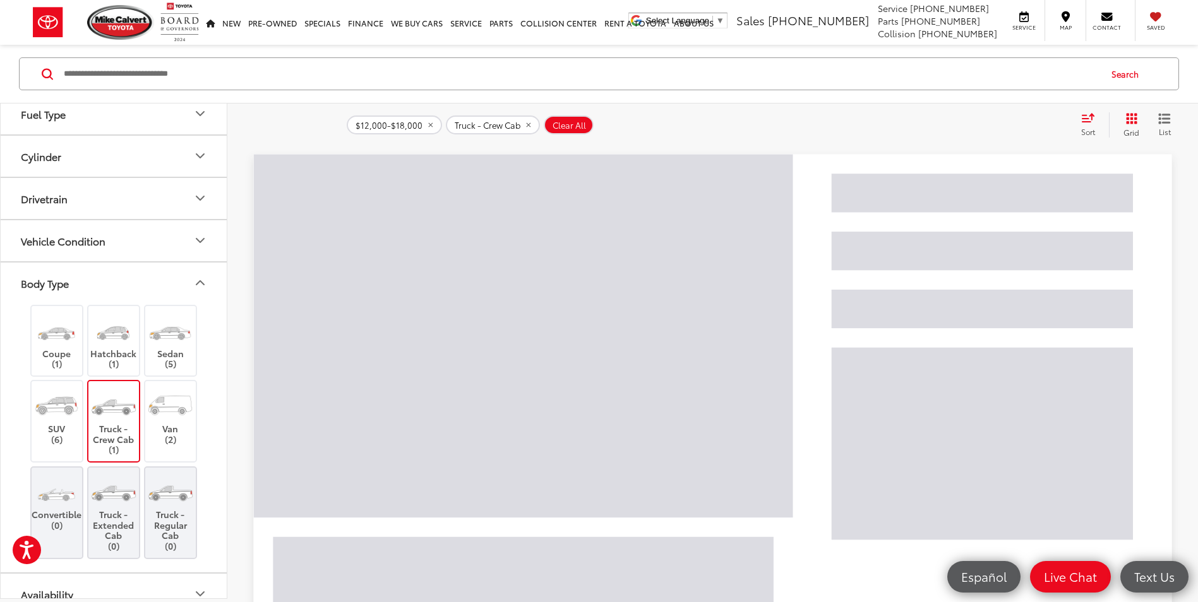
click at [169, 512] on label "Truck - Regular Cab (0)" at bounding box center [170, 513] width 51 height 78
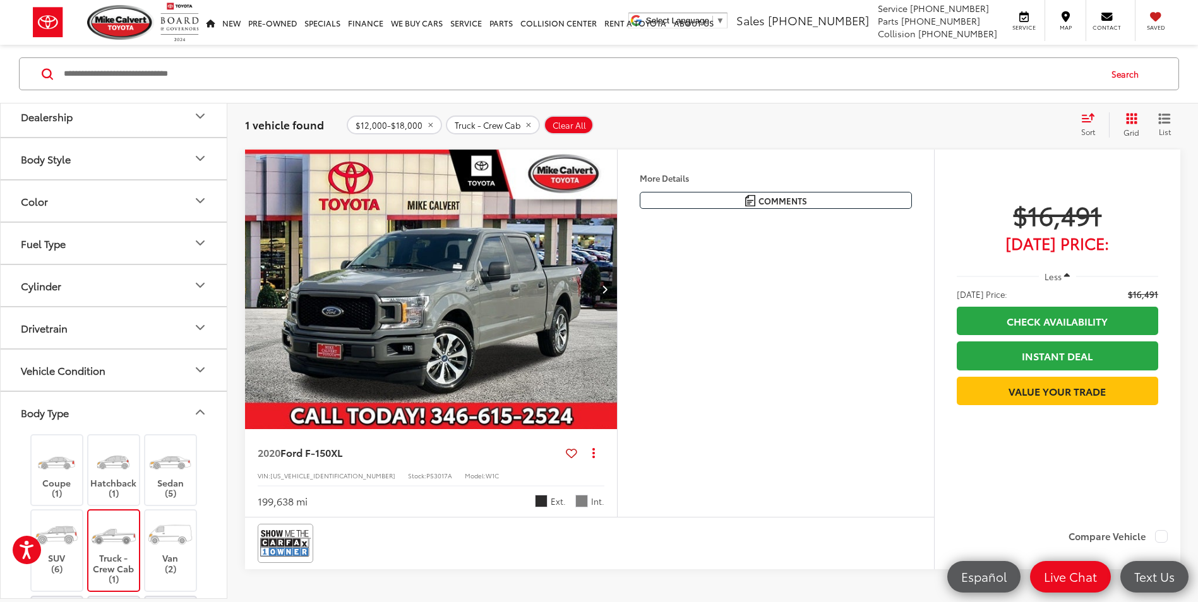
scroll to position [219, 0]
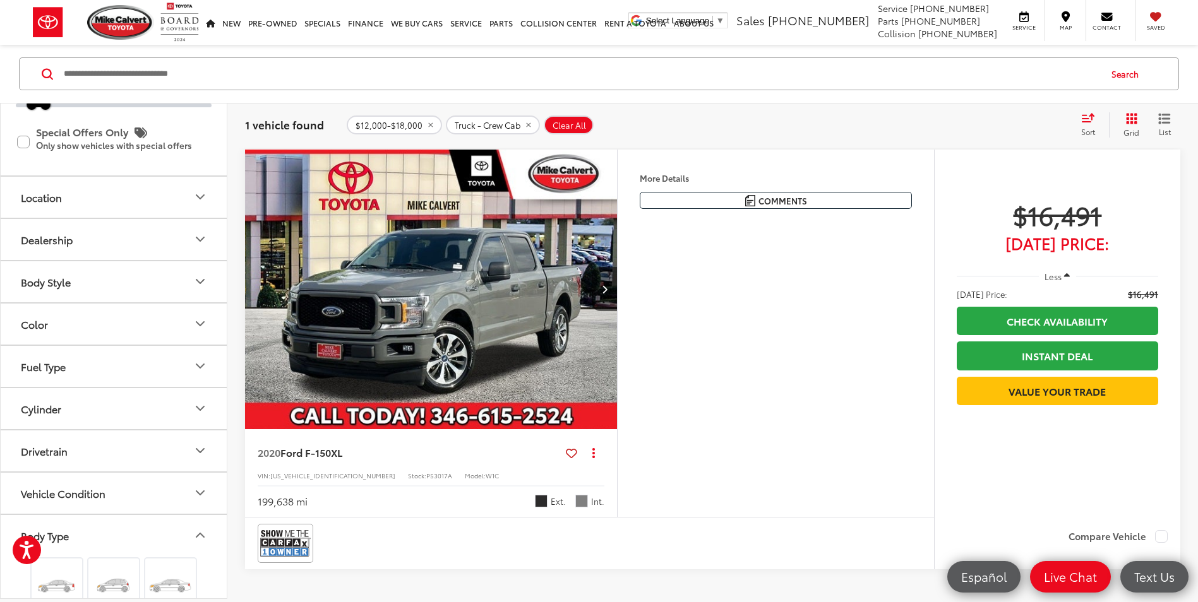
click at [431, 126] on icon "remove 12000-18000" at bounding box center [430, 125] width 8 height 8
type input "*****"
type input "******"
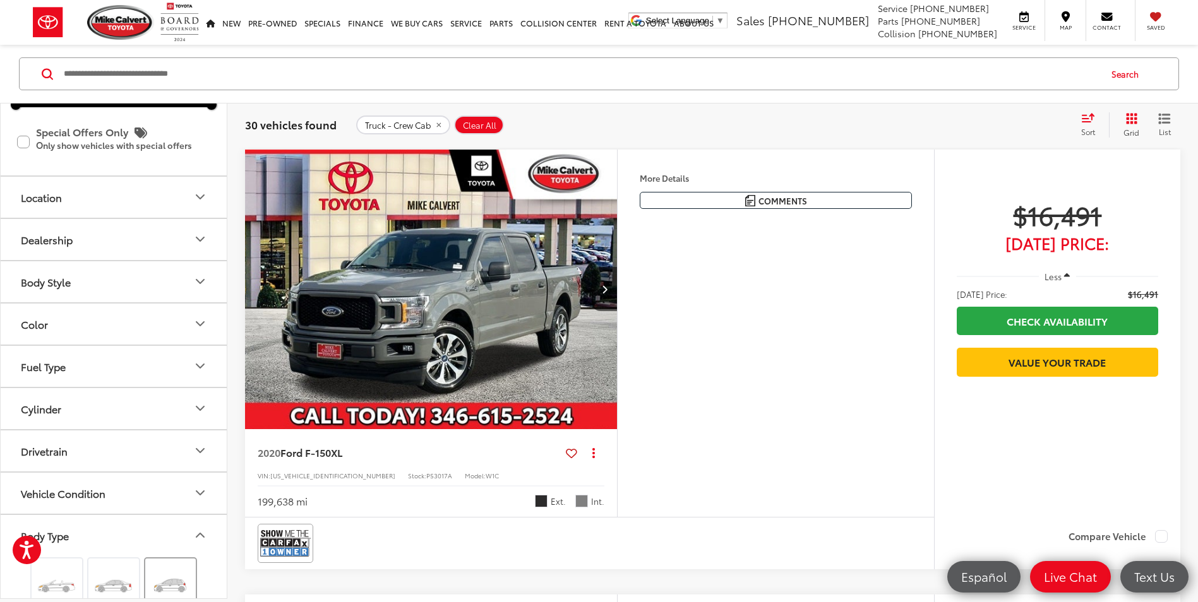
scroll to position [488, 0]
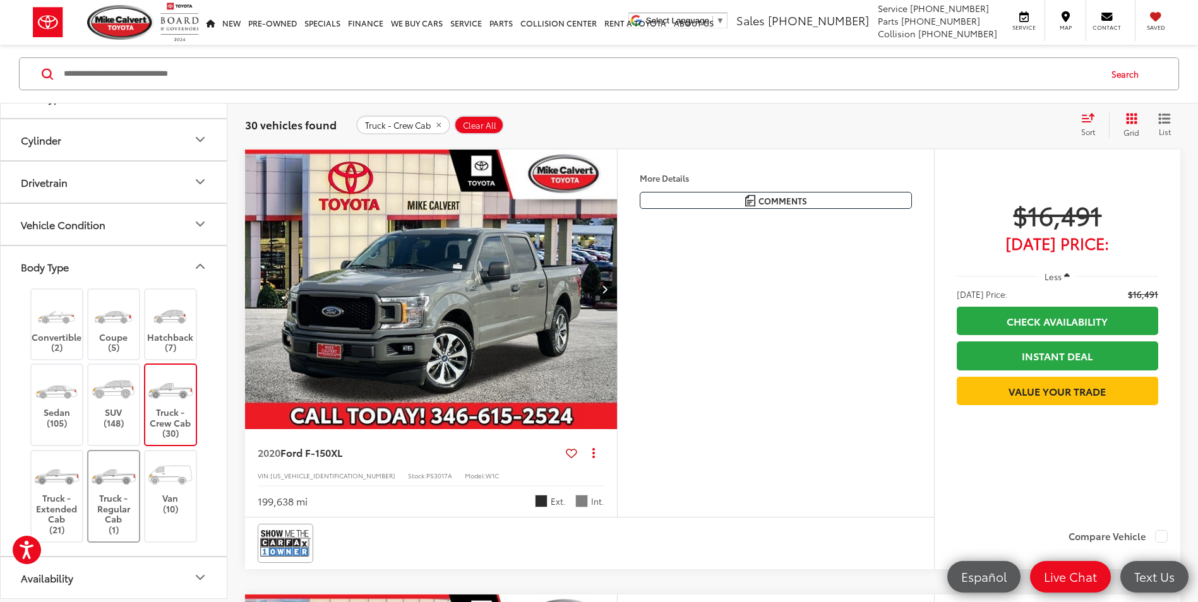
click at [124, 491] on img at bounding box center [113, 475] width 47 height 35
click at [61, 496] on label "Truck - Extended Cab (21)" at bounding box center [57, 497] width 51 height 78
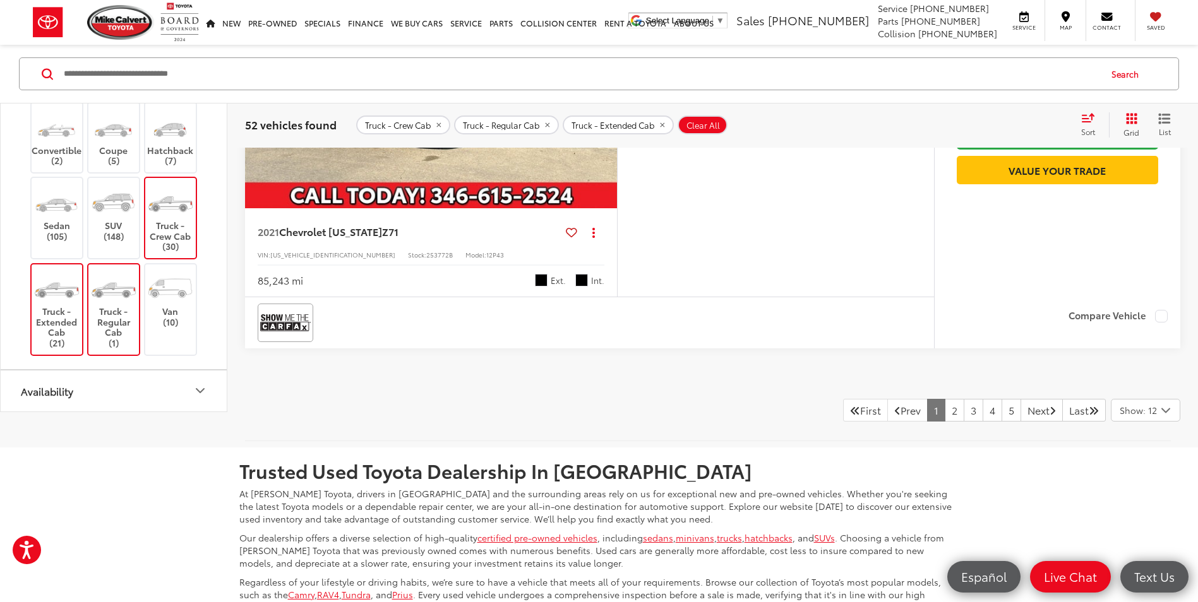
scroll to position [5197, 0]
click at [945, 405] on link "2" at bounding box center [955, 410] width 20 height 23
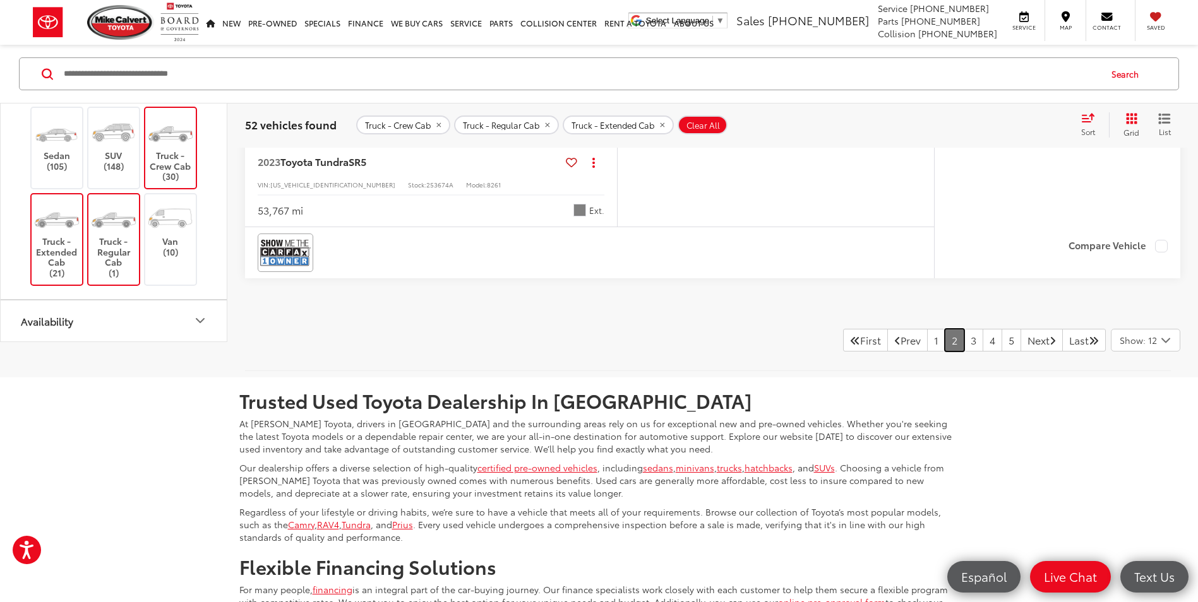
scroll to position [5323, 0]
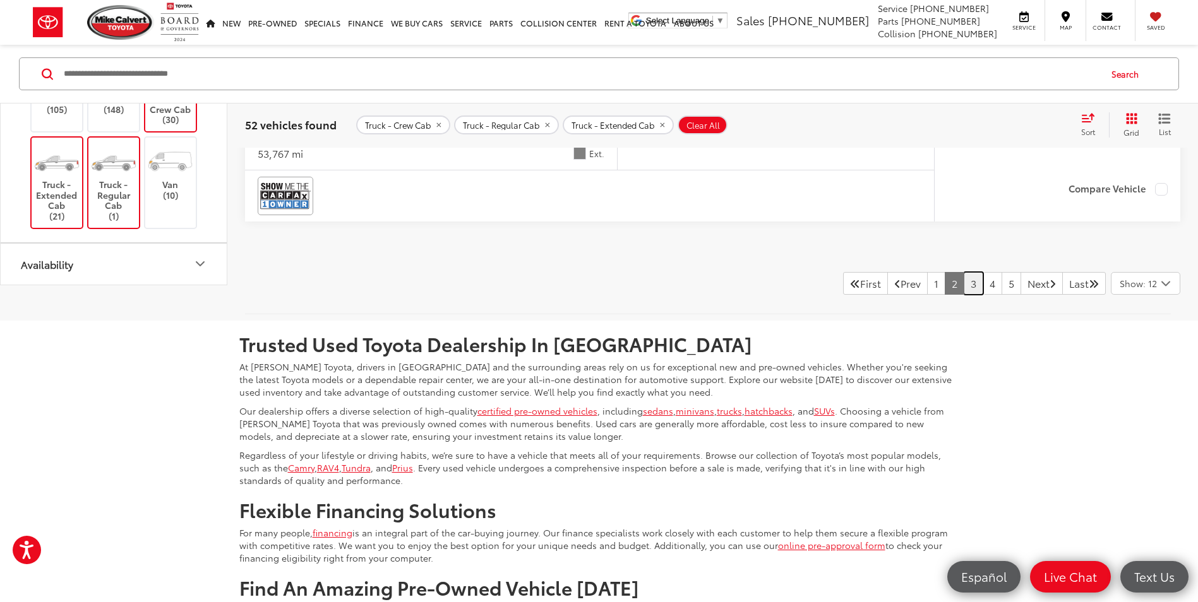
click at [964, 284] on link "3" at bounding box center [974, 283] width 20 height 23
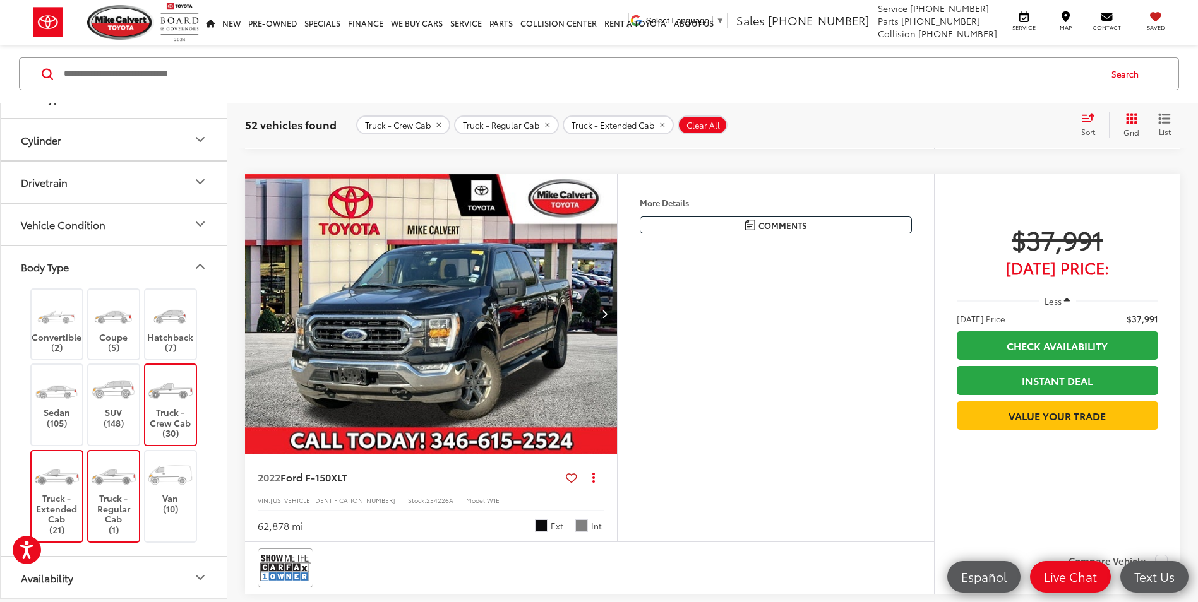
scroll to position [2734, 0]
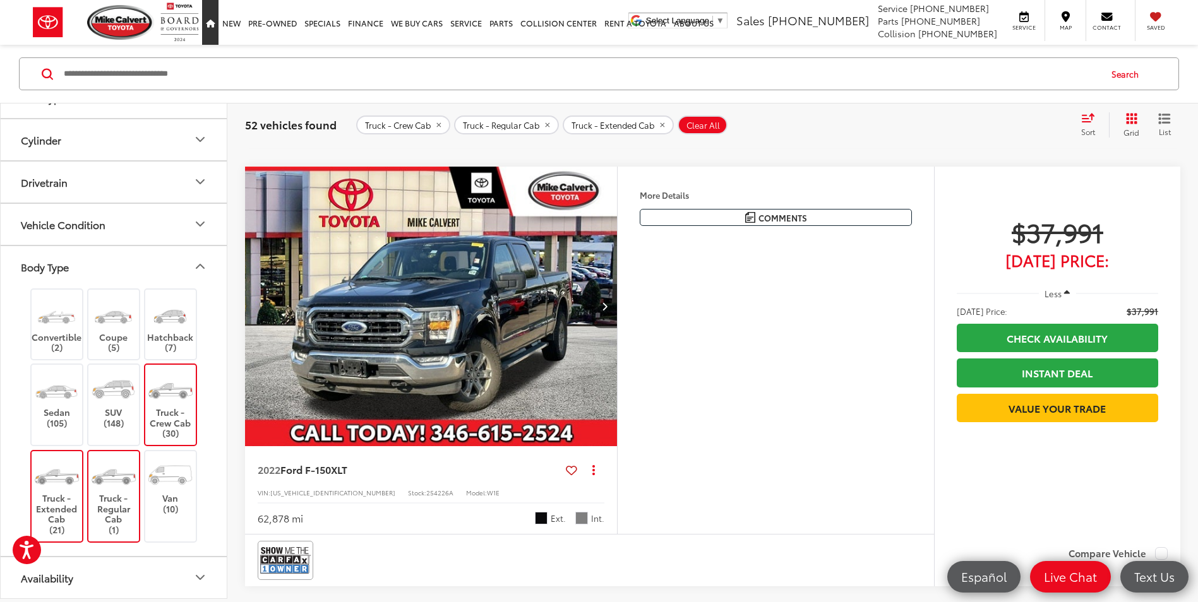
click at [212, 23] on icon "Home" at bounding box center [210, 24] width 9 height 8
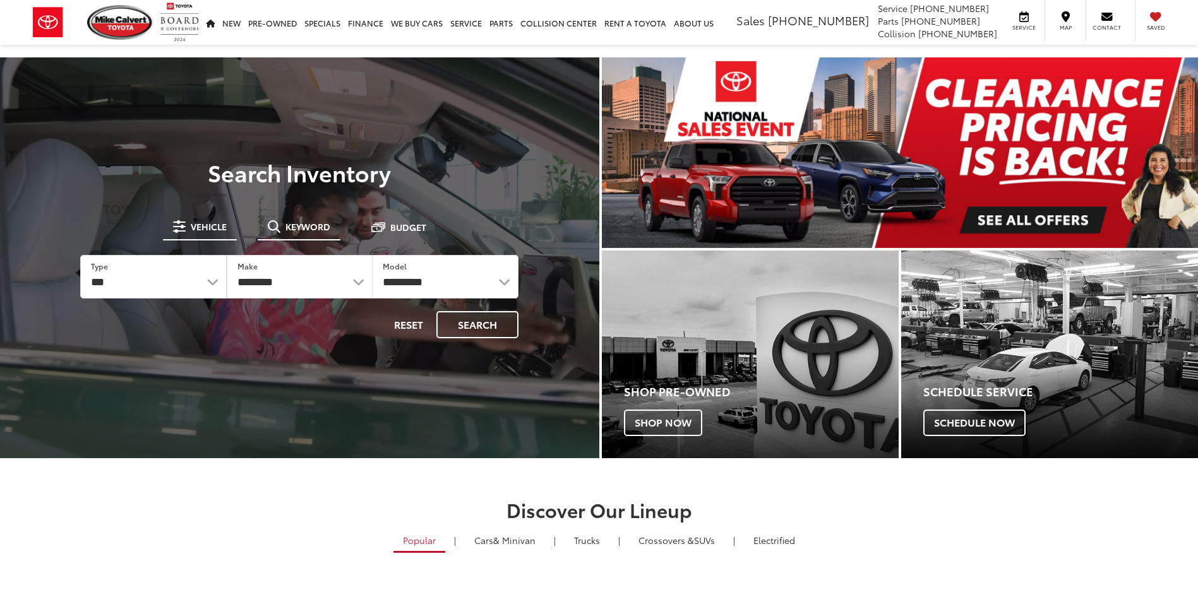
click at [279, 234] on button "Keyword" at bounding box center [299, 226] width 83 height 23
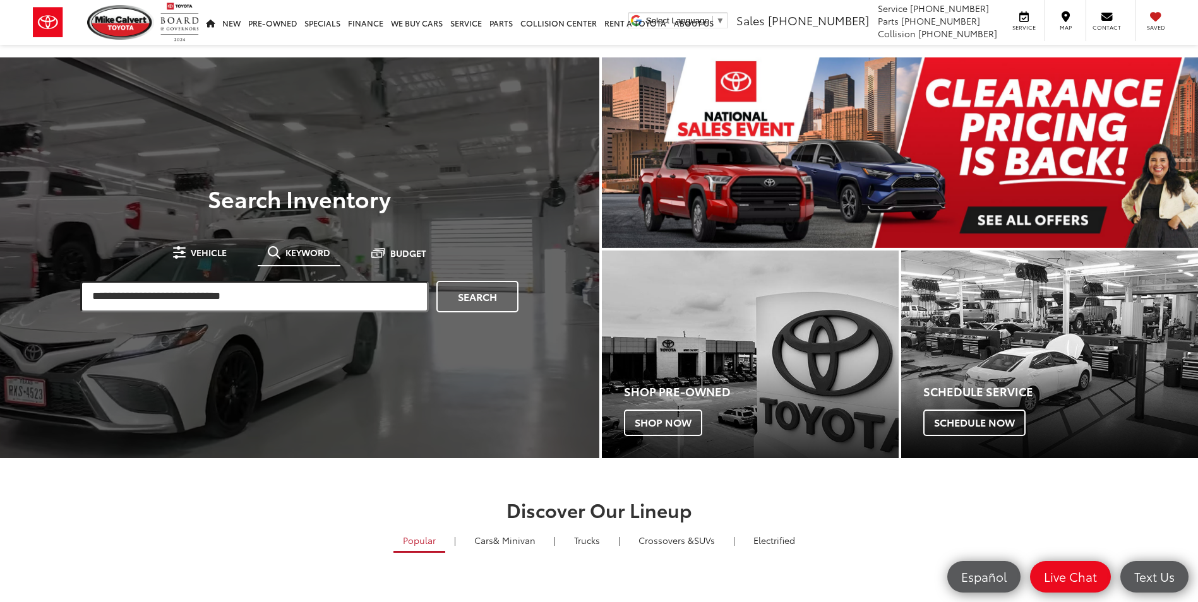
click at [269, 291] on input "search" at bounding box center [254, 297] width 349 height 32
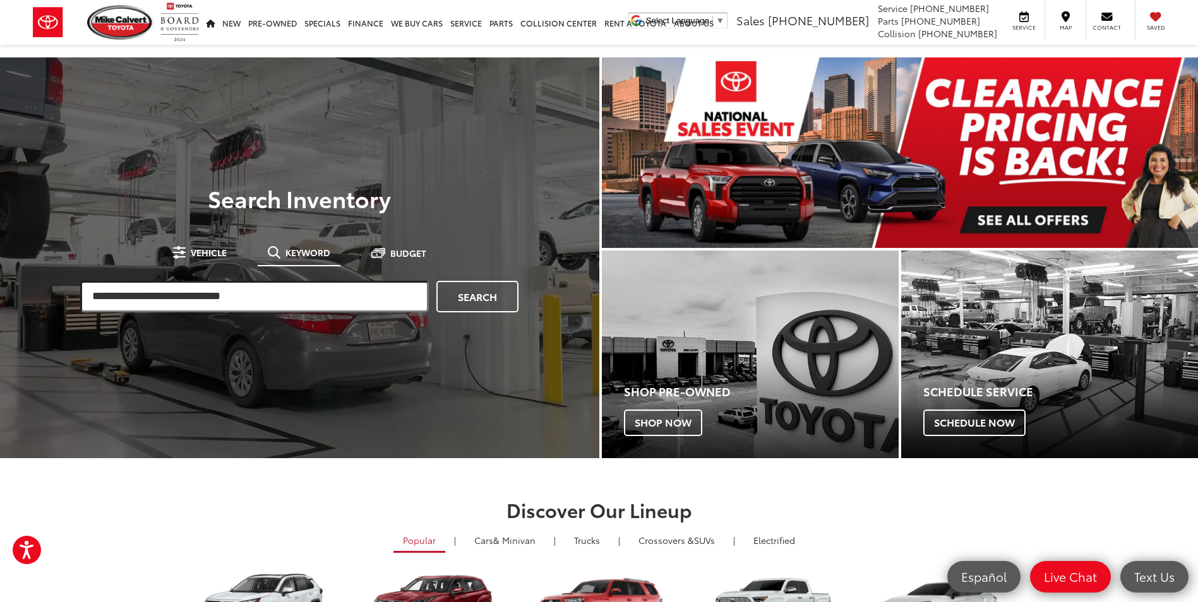
paste input "*********"
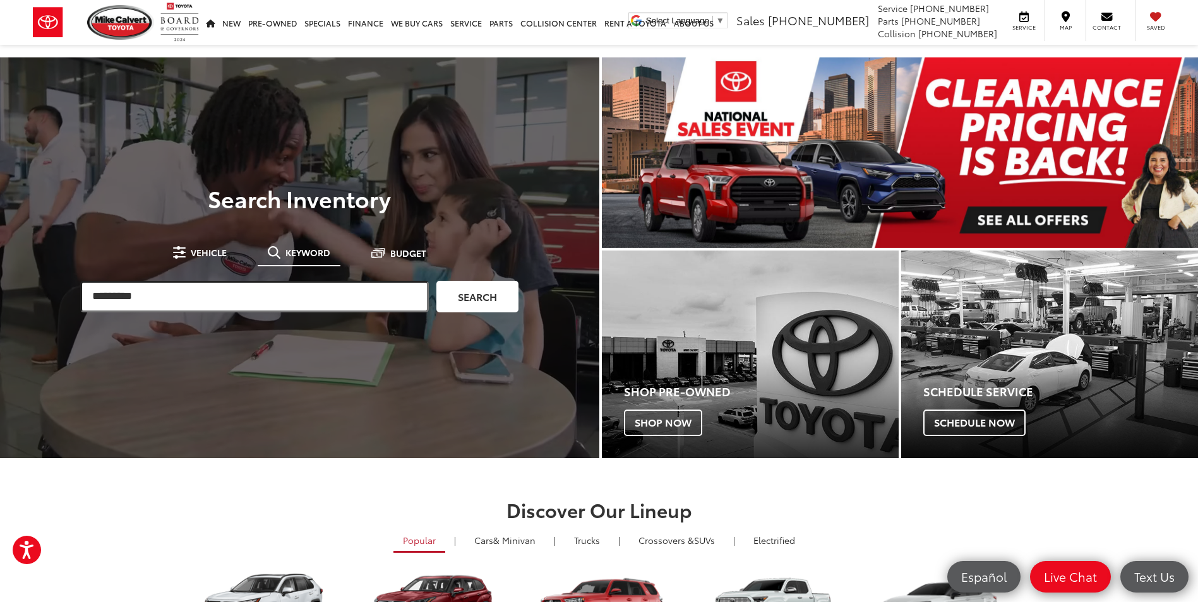
type input "*********"
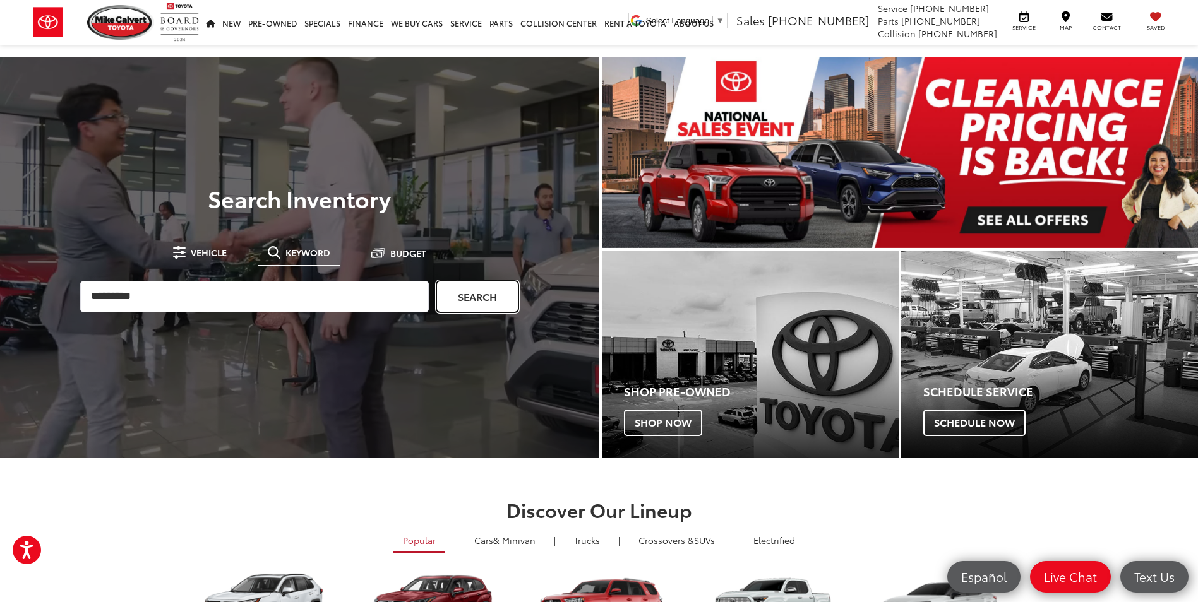
click at [457, 297] on link "Search" at bounding box center [477, 297] width 82 height 32
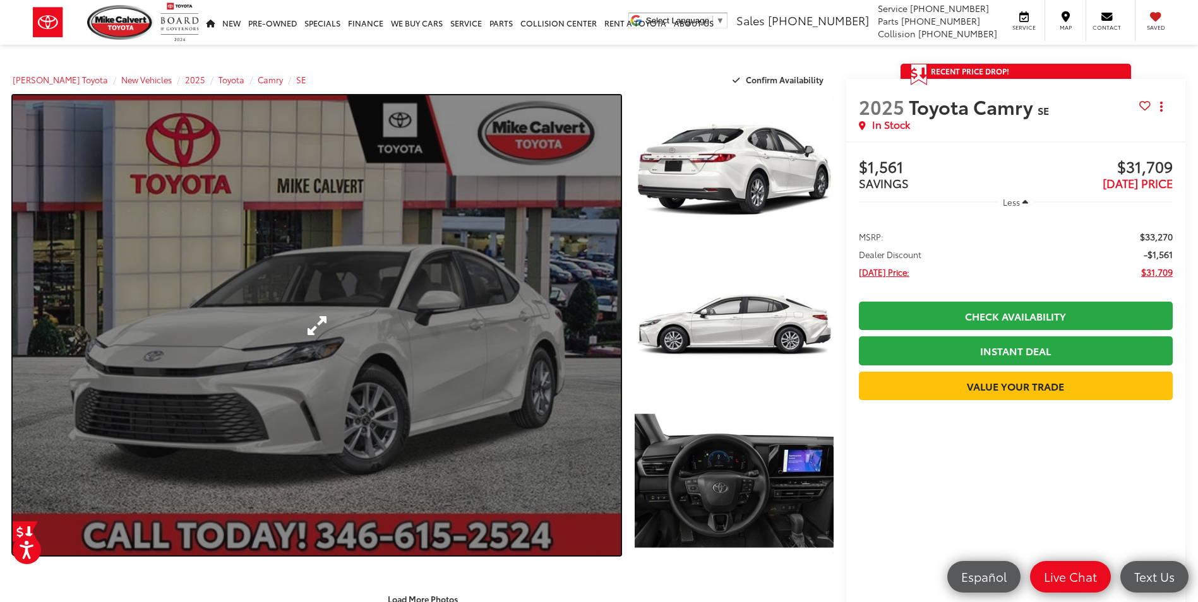
drag, startPoint x: 486, startPoint y: 191, endPoint x: 605, endPoint y: 176, distance: 119.7
click at [486, 191] on link "Expand Photo 0" at bounding box center [317, 325] width 608 height 460
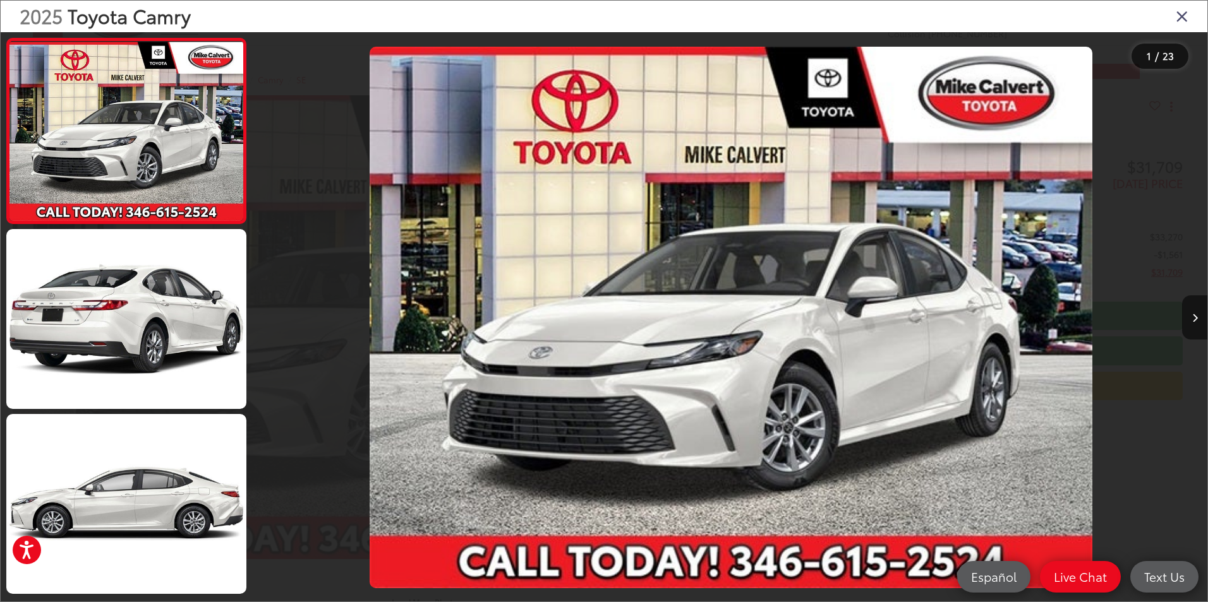
click at [1177, 18] on icon "Close gallery" at bounding box center [1181, 16] width 13 height 16
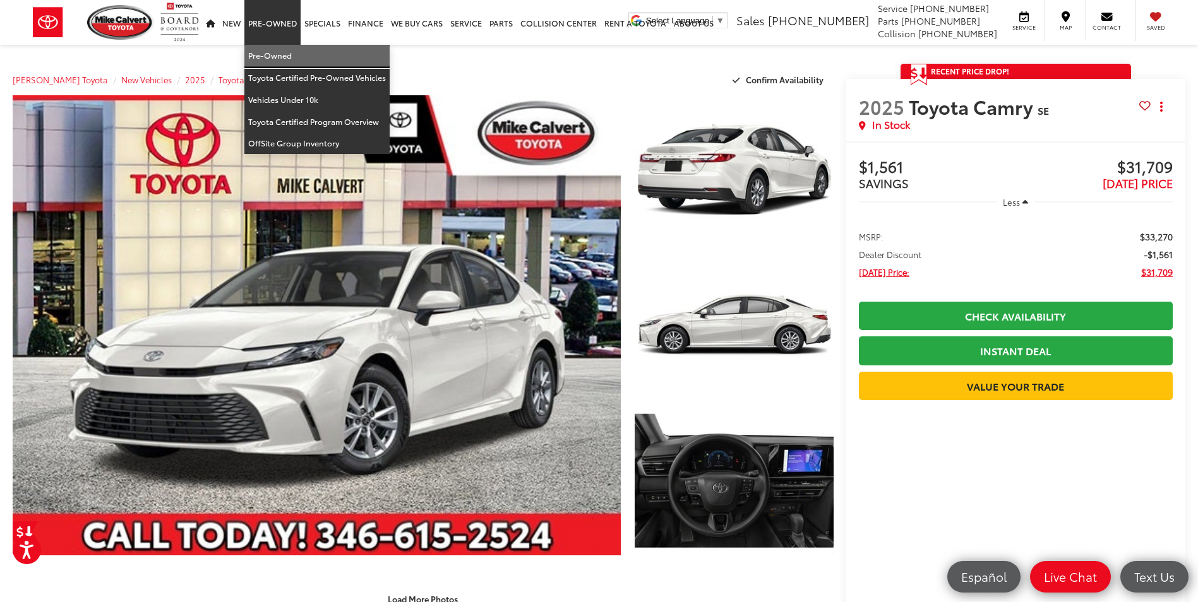
click at [279, 55] on link "Pre-Owned" at bounding box center [316, 56] width 145 height 22
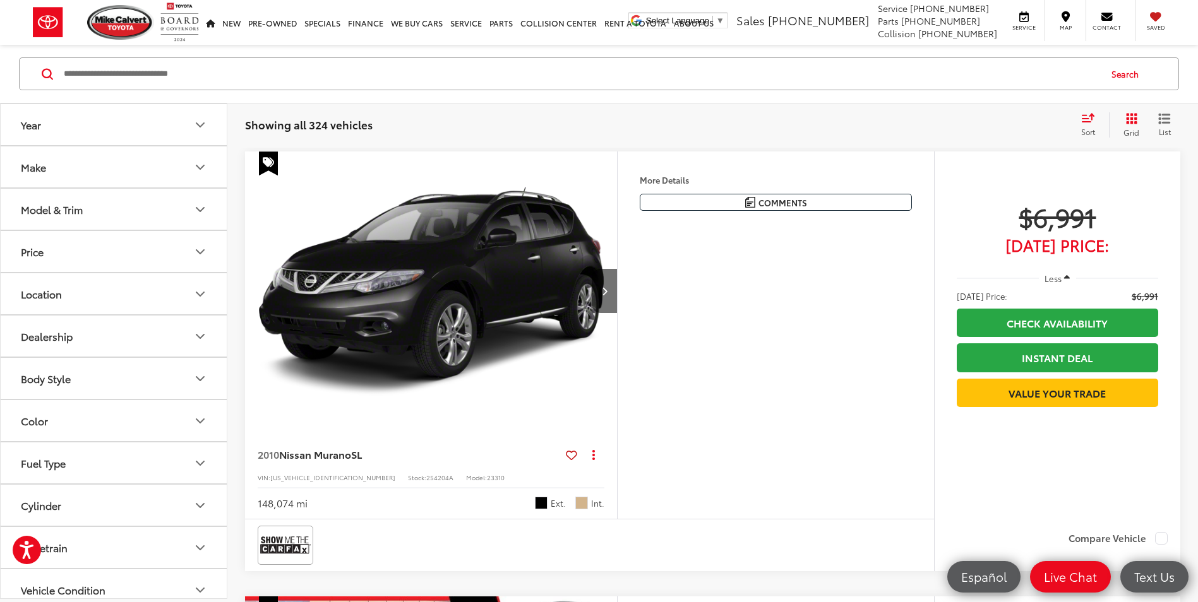
scroll to position [947, 0]
